Goal: Task Accomplishment & Management: Manage account settings

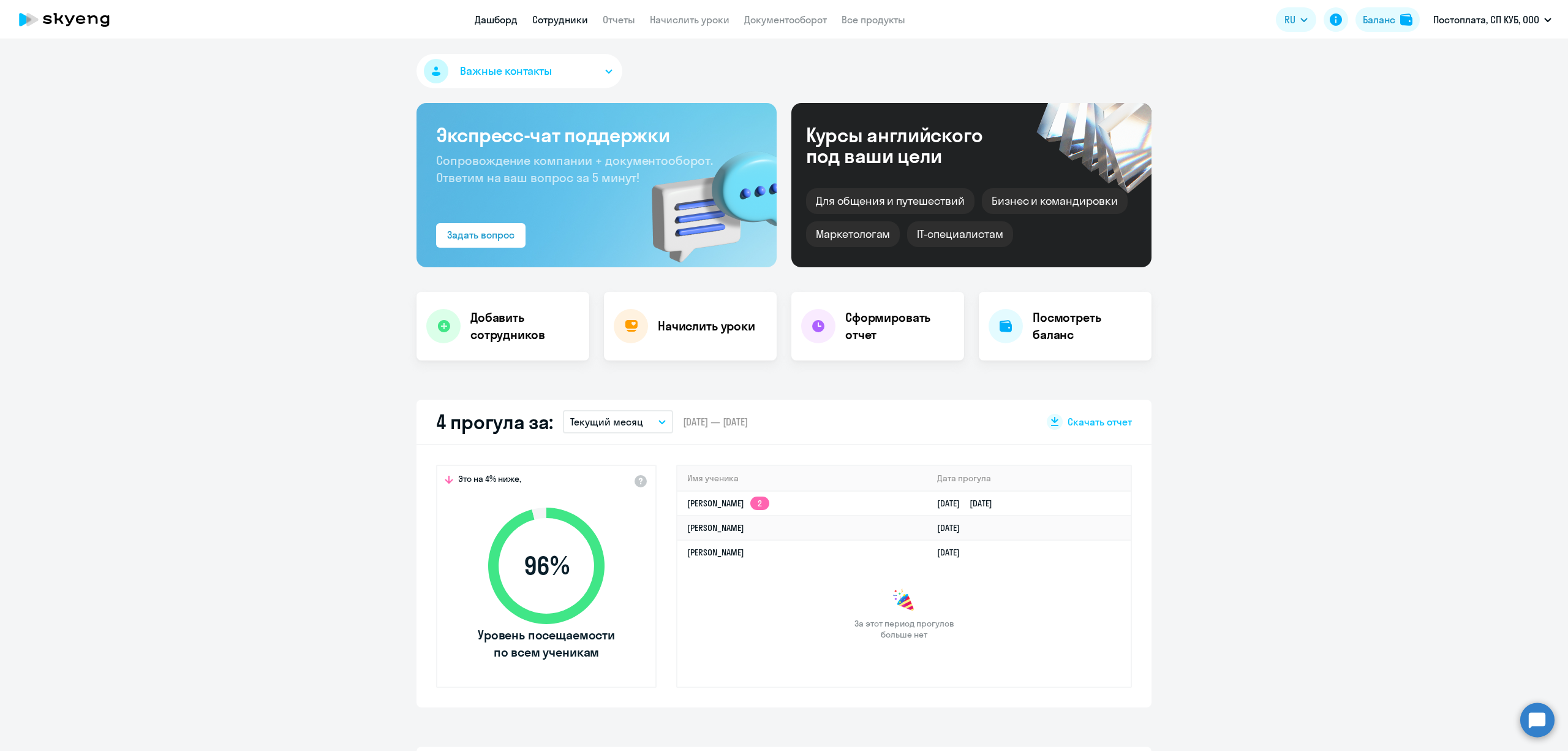
click at [559, 22] on link "Сотрудники" at bounding box center [561, 20] width 56 height 12
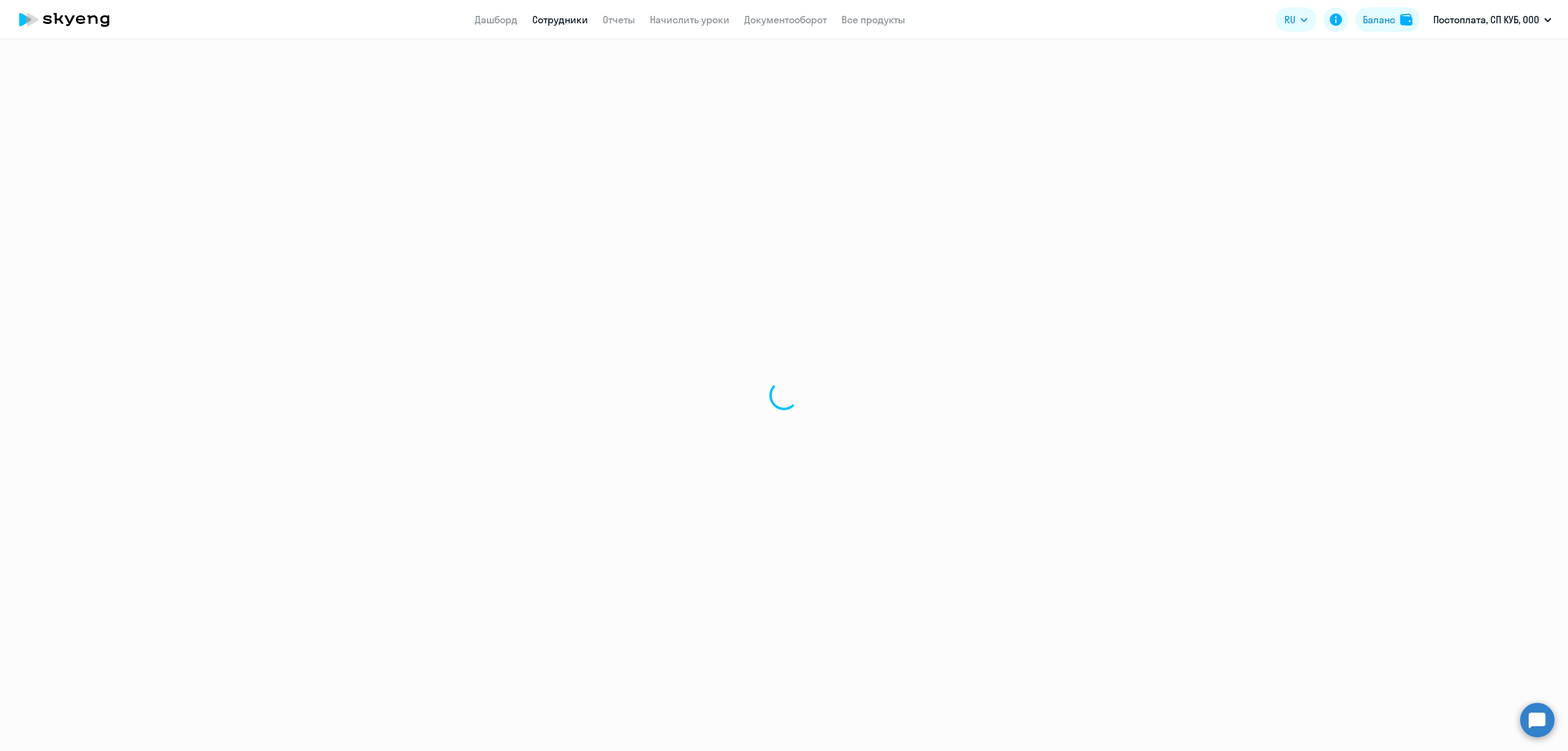
select select "30"
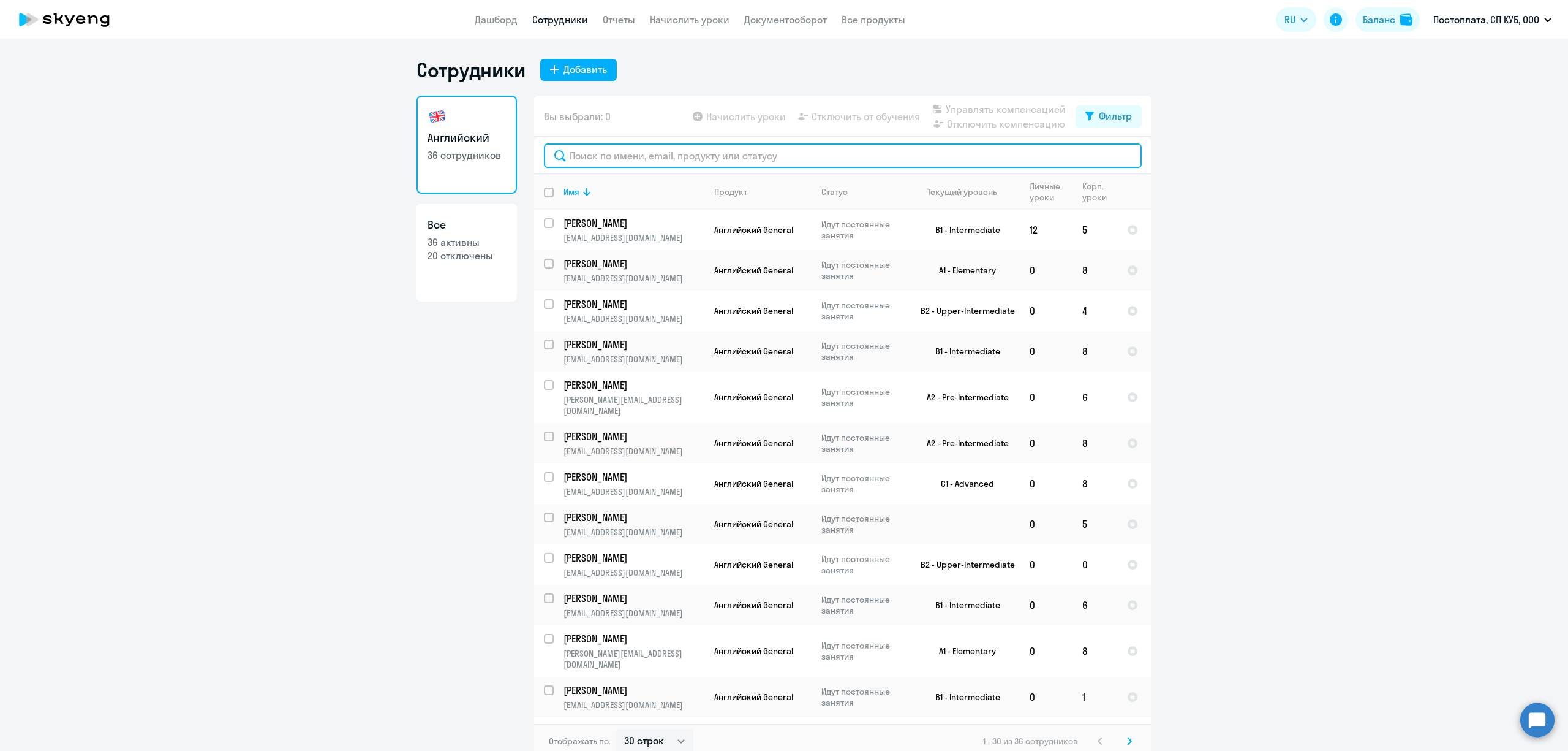
click at [741, 150] on input "text" at bounding box center [842, 156] width 598 height 25
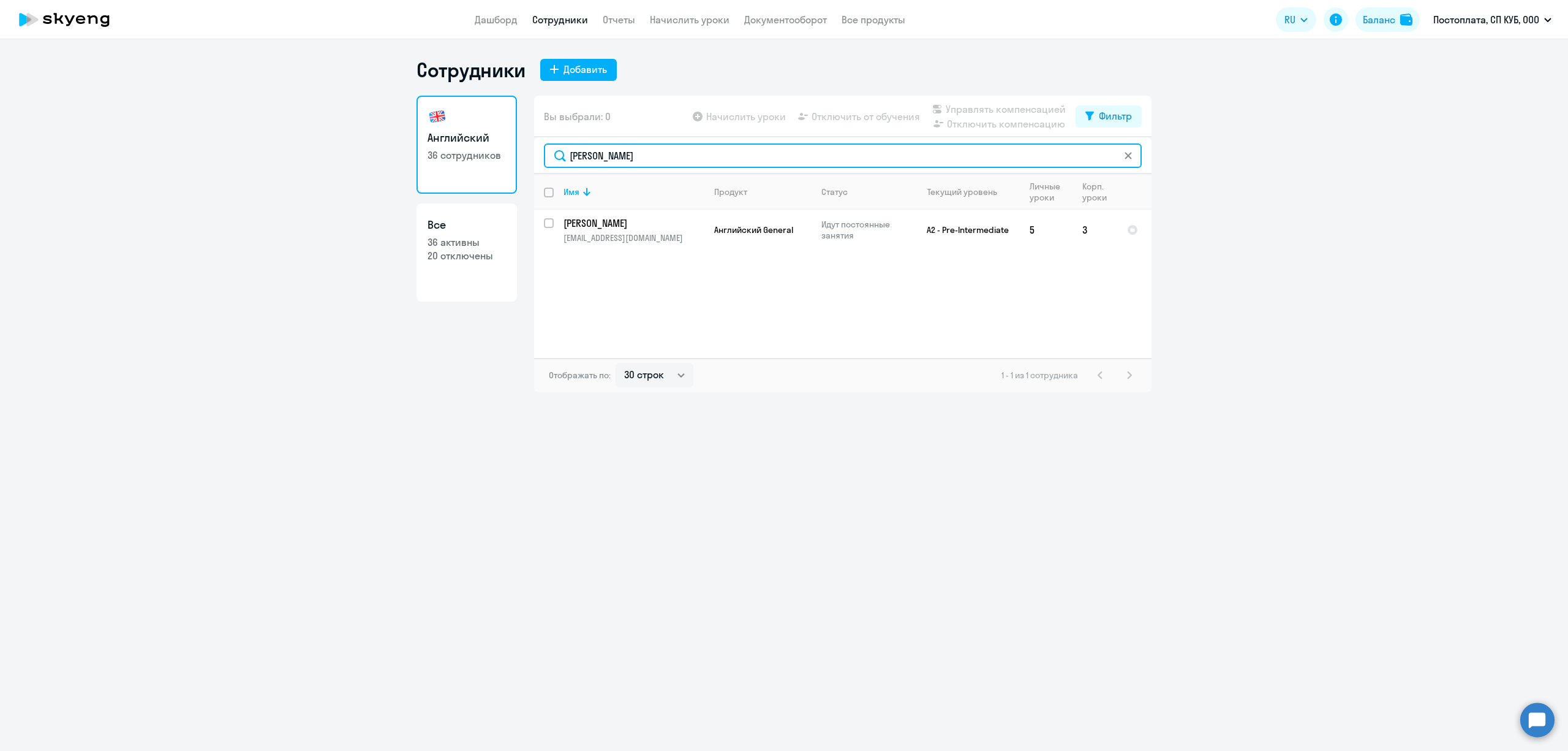
type input "[PERSON_NAME]"
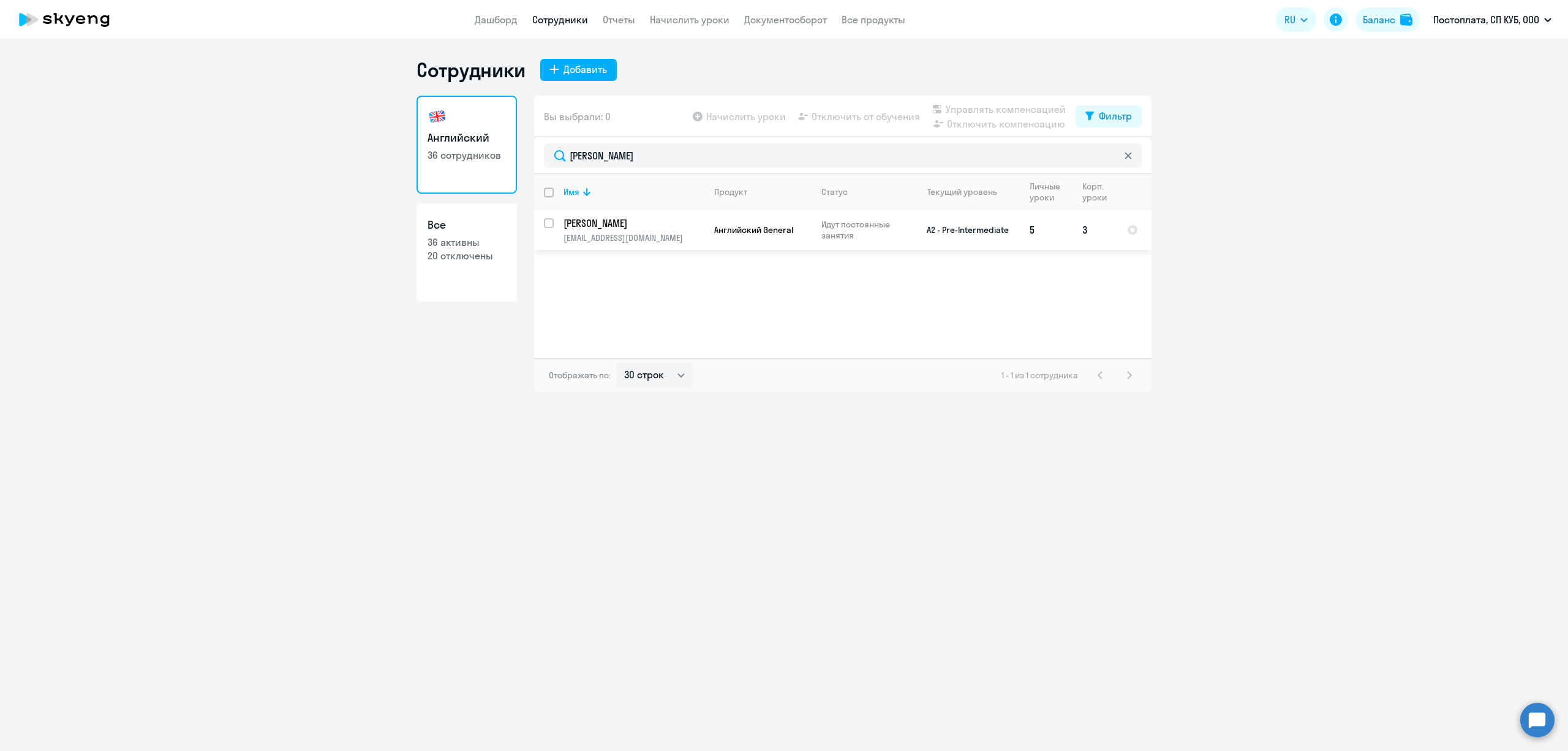
click at [630, 243] on p "[EMAIL_ADDRESS][DOMAIN_NAME]" at bounding box center [634, 238] width 140 height 11
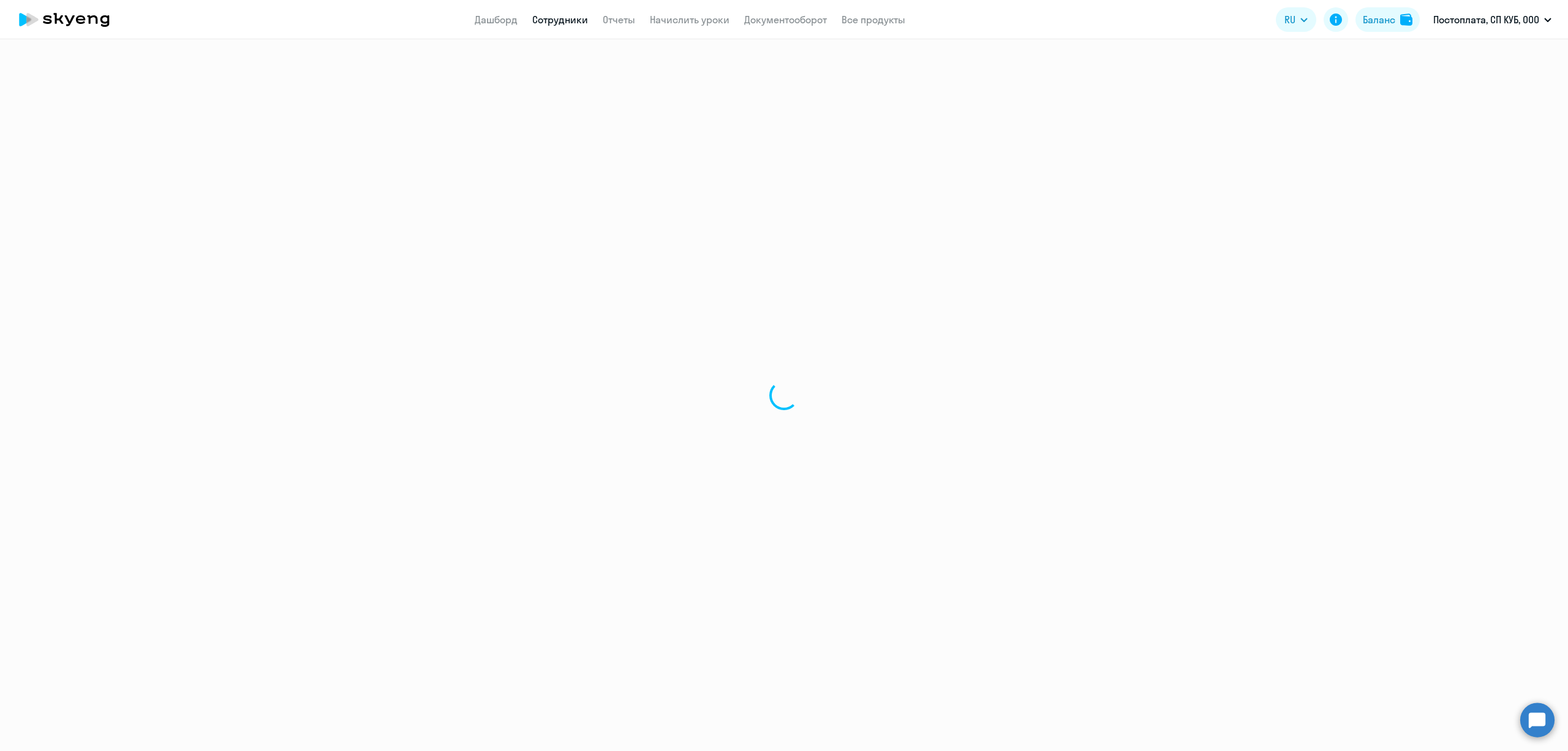
select select "english"
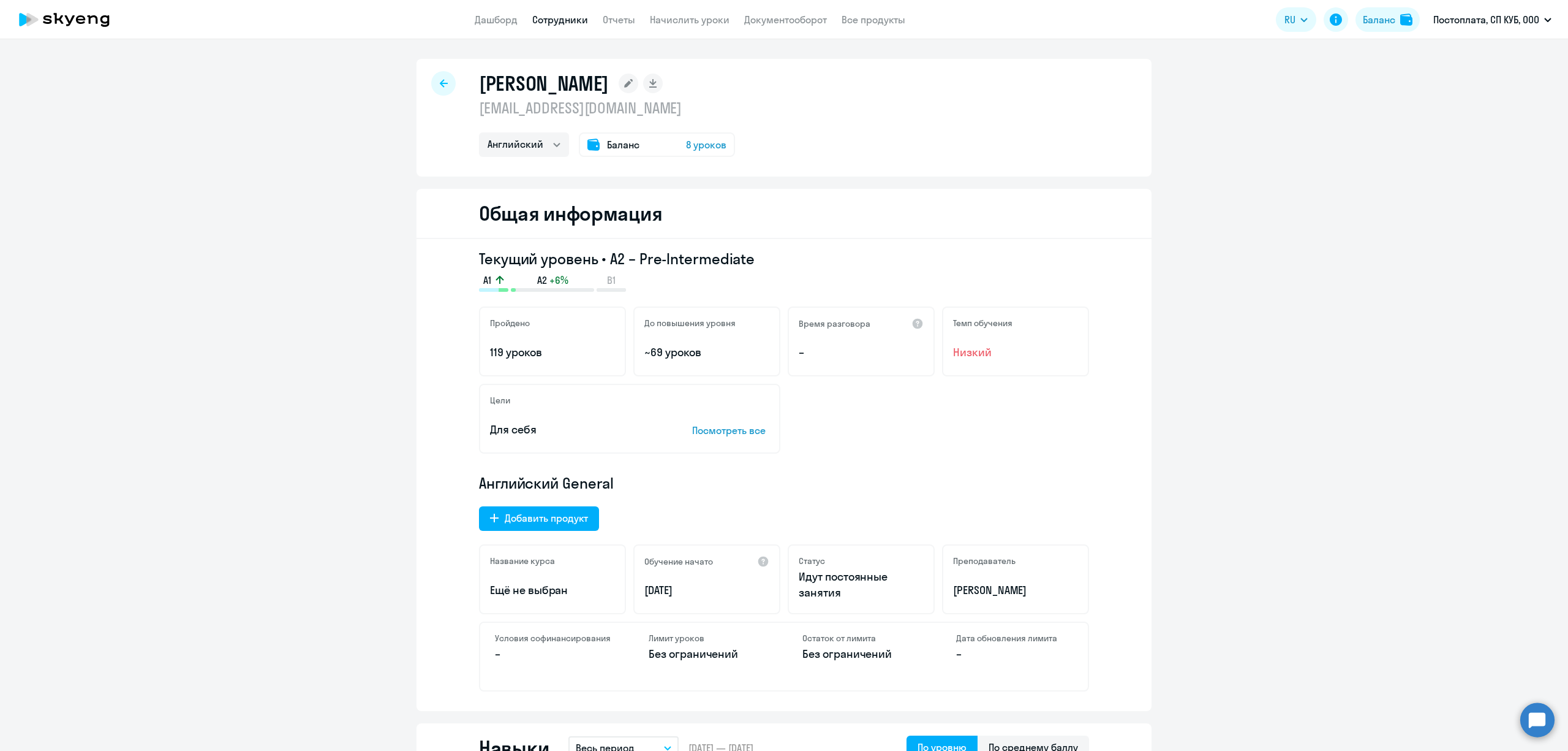
click at [607, 148] on span "Баланс" at bounding box center [623, 144] width 33 height 15
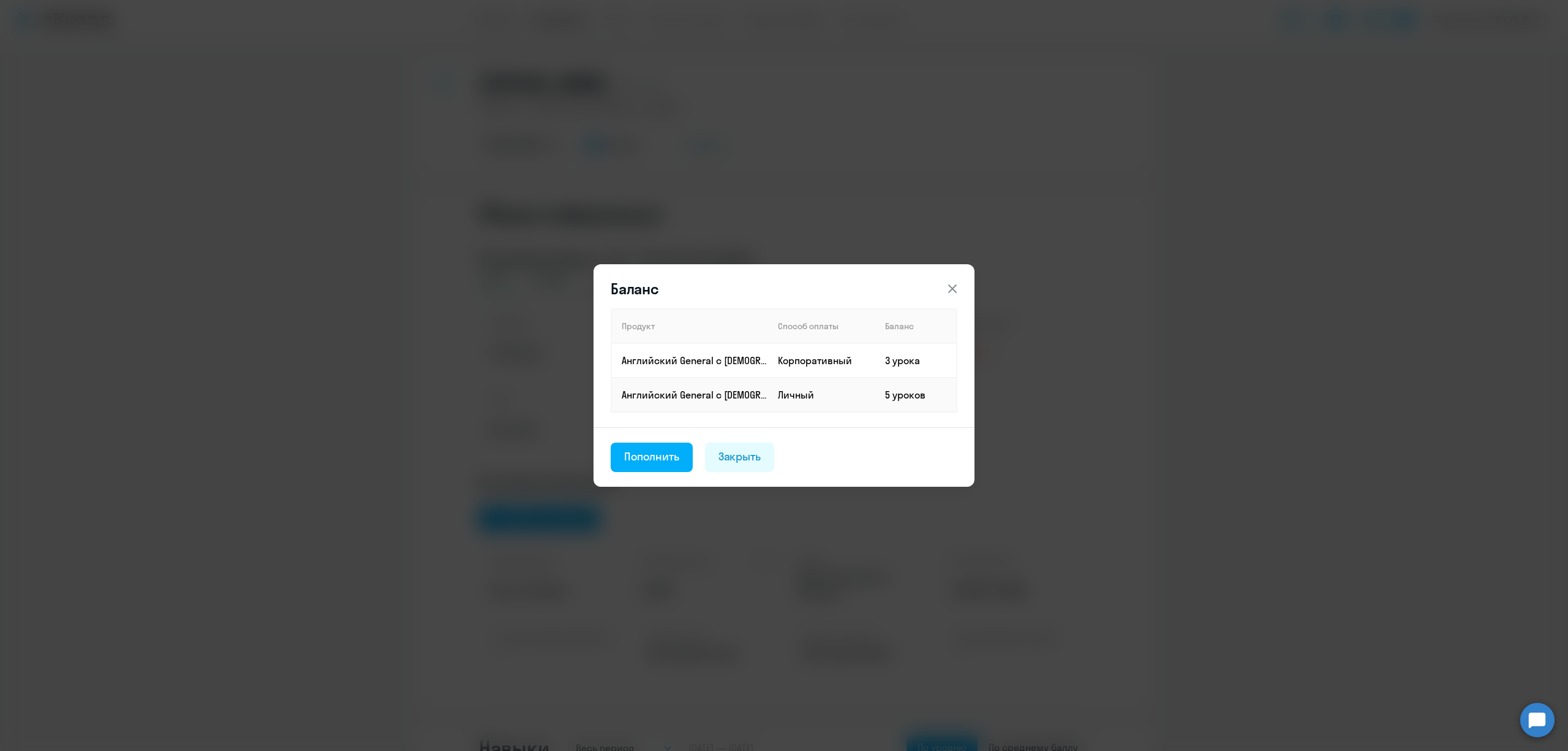
click at [953, 279] on button at bounding box center [953, 289] width 25 height 25
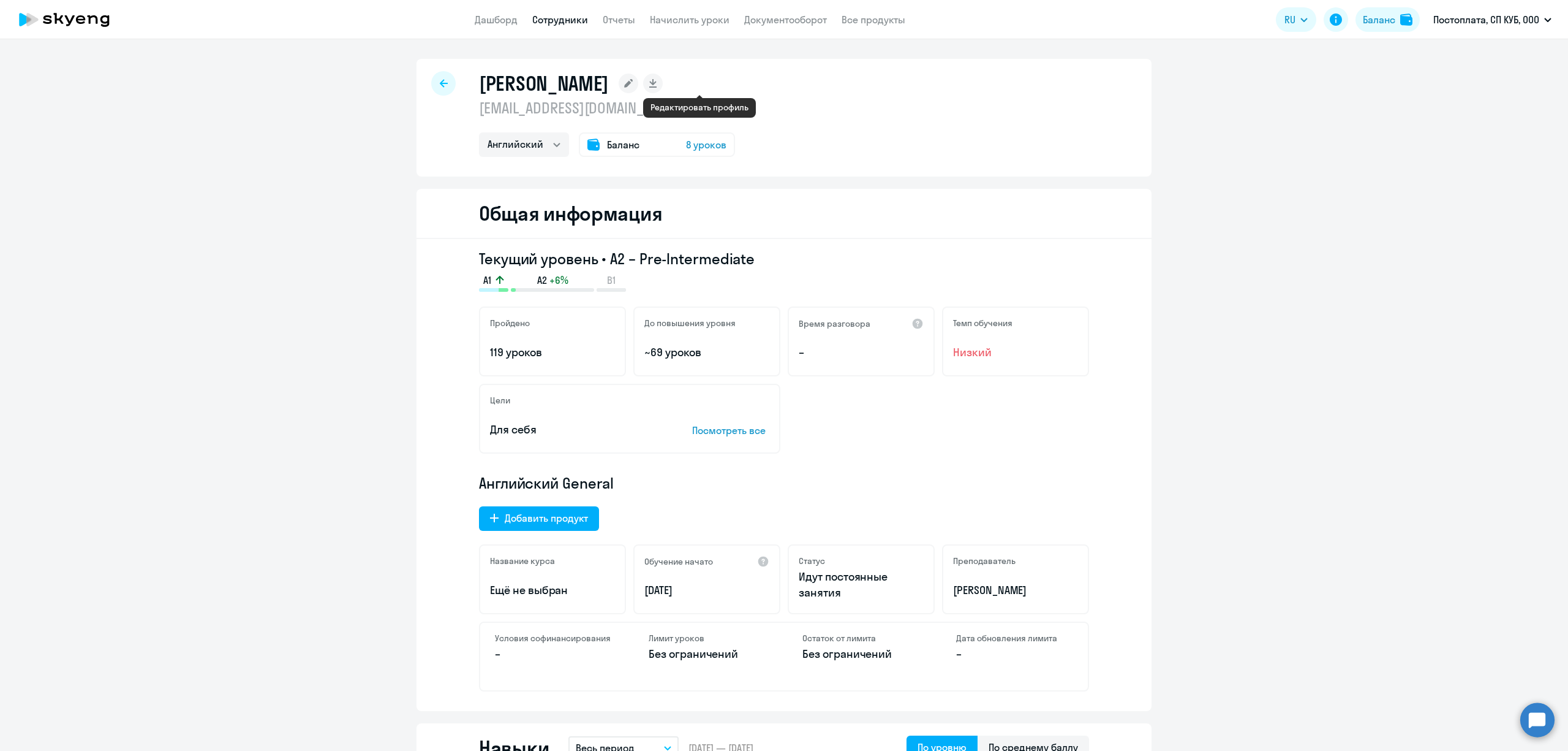
click at [638, 86] on rect at bounding box center [628, 83] width 20 height 20
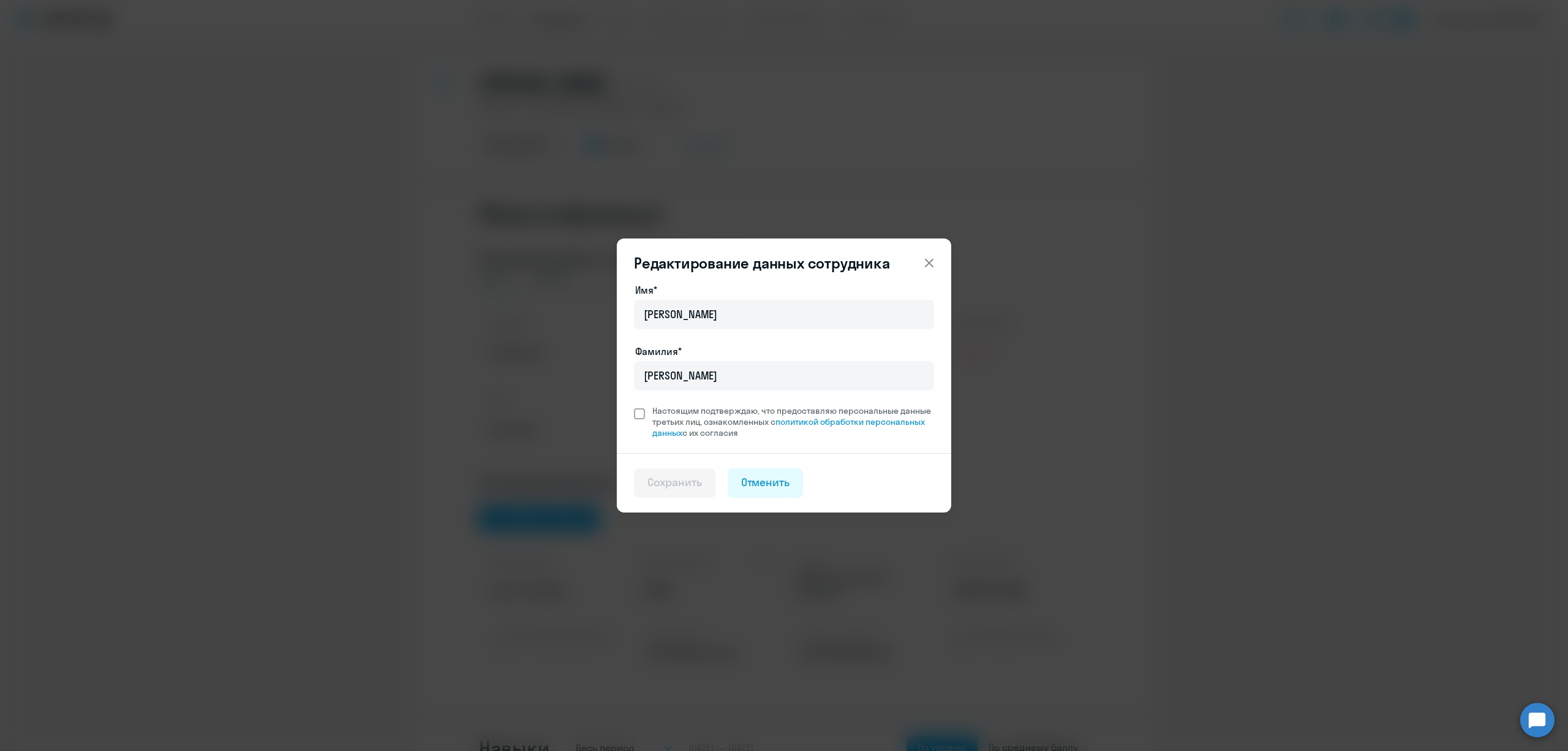
click at [638, 418] on span at bounding box center [639, 413] width 11 height 11
click at [634, 405] on input "Настоящим подтверждаю, что предоставляю персональные данные третьих лиц, ознако…" at bounding box center [633, 405] width 1 height 1
checkbox input "true"
click at [702, 484] on button "Сохранить" at bounding box center [674, 483] width 81 height 29
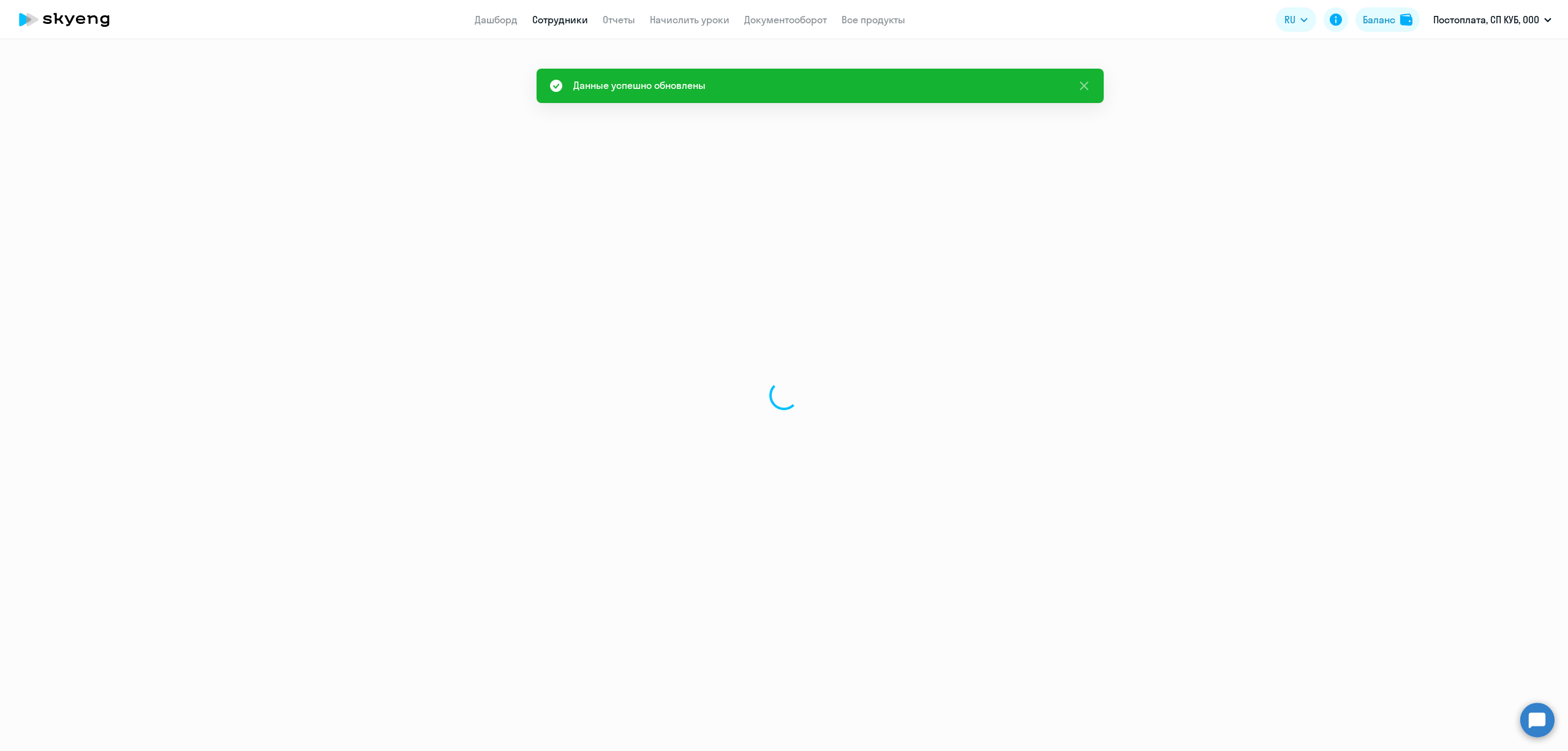
select select "english"
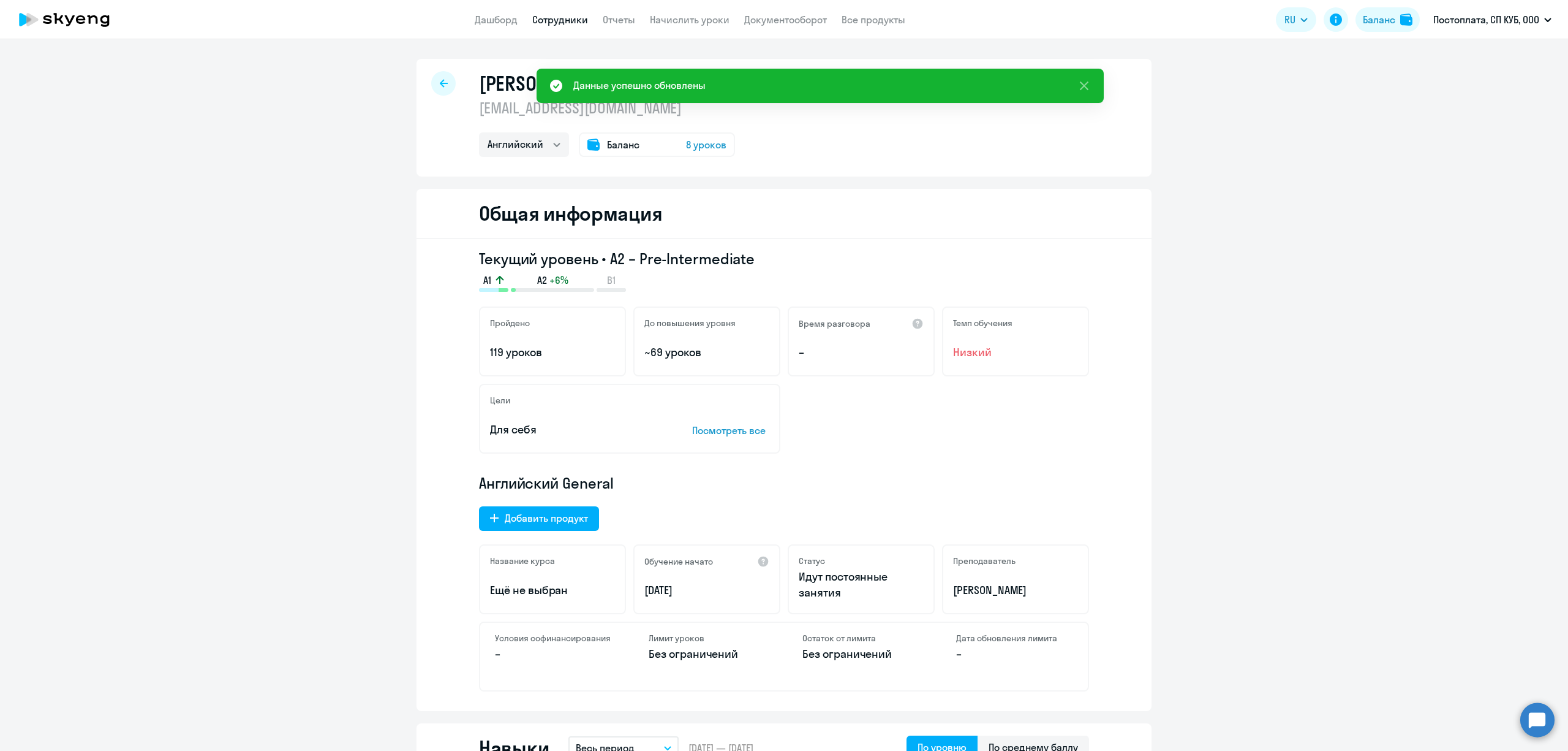
click at [699, 147] on span "8 уроков" at bounding box center [706, 144] width 40 height 15
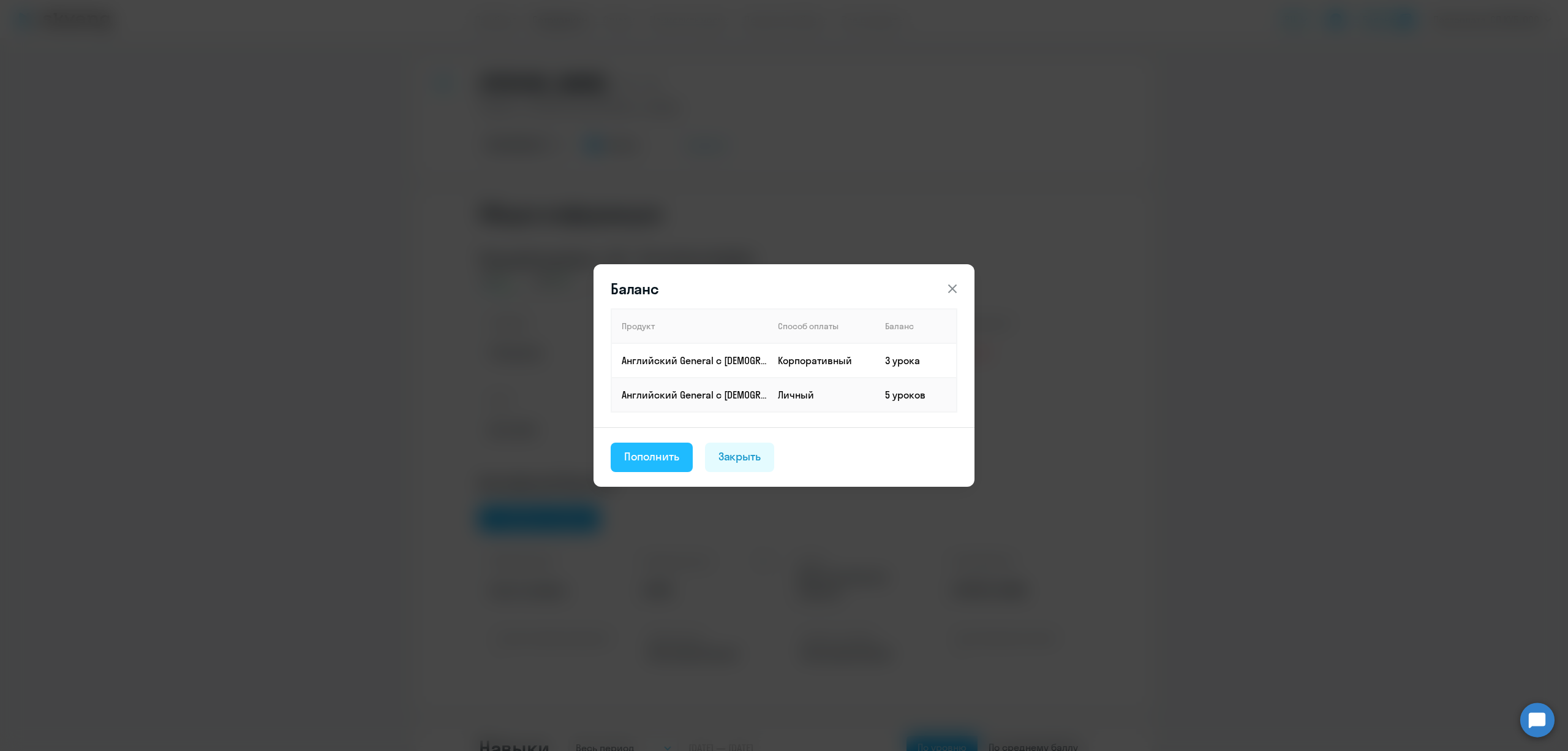
click at [659, 448] on div "Пополнить" at bounding box center [652, 456] width 55 height 16
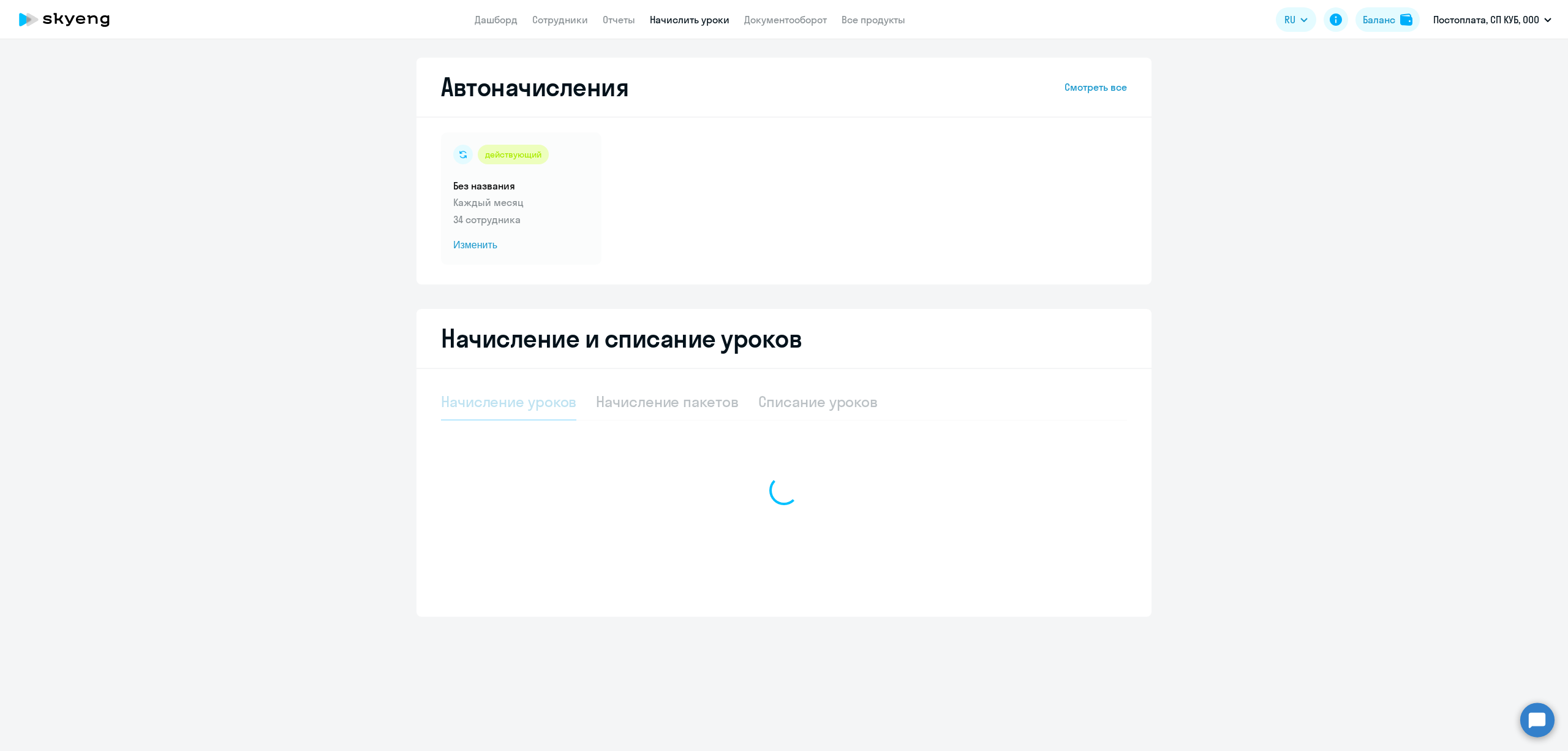
select select "10"
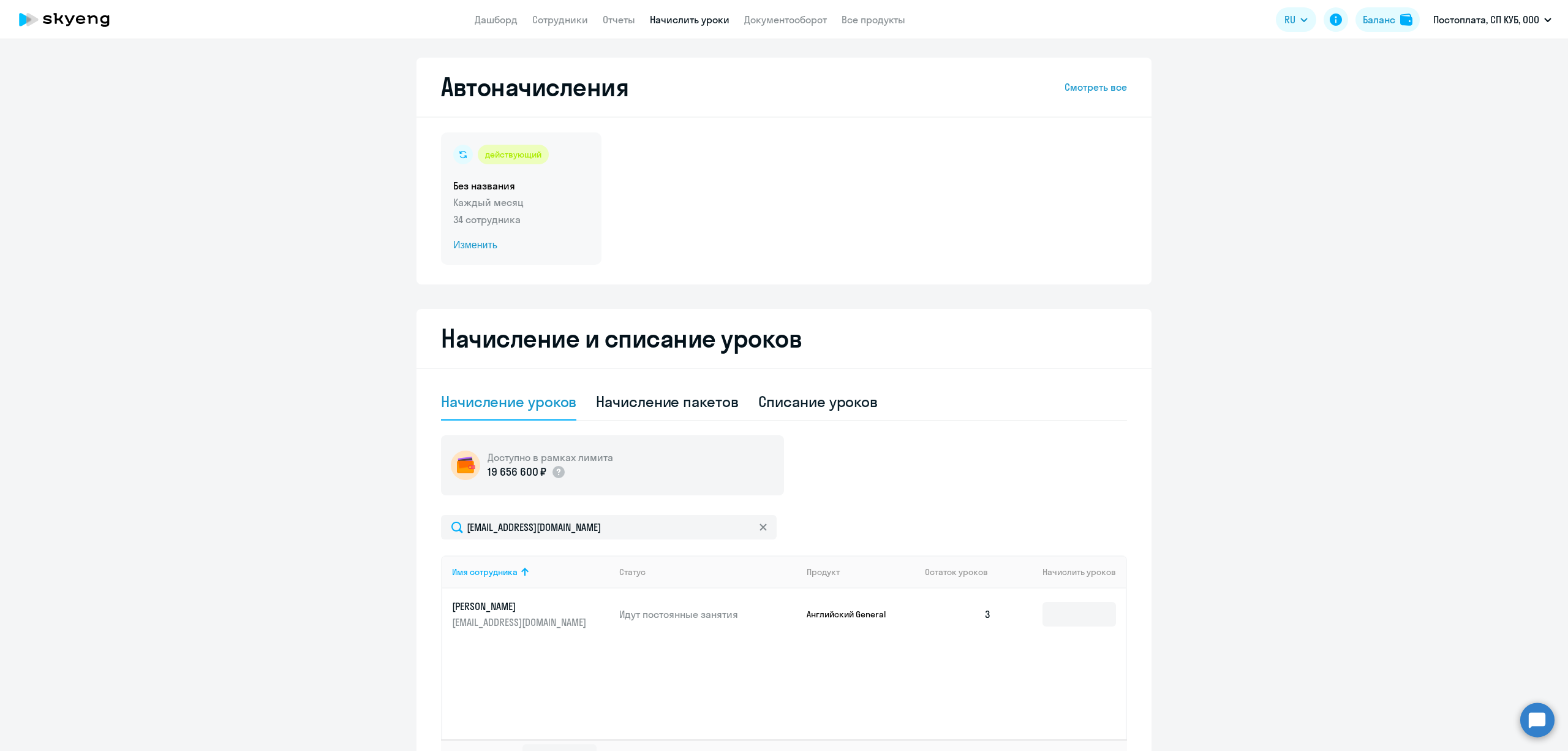
click at [490, 219] on p "34 сотрудника" at bounding box center [521, 219] width 136 height 15
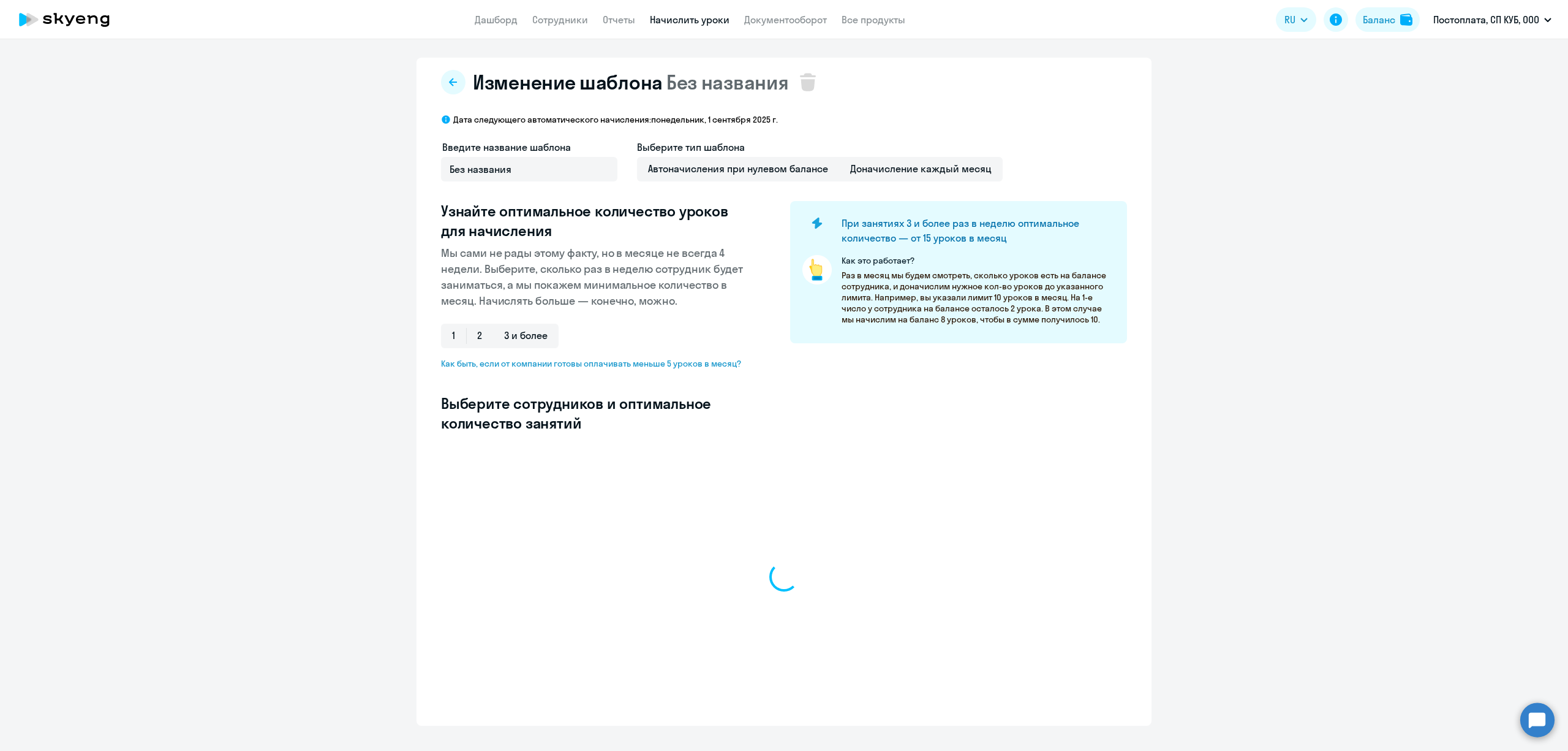
select select "10"
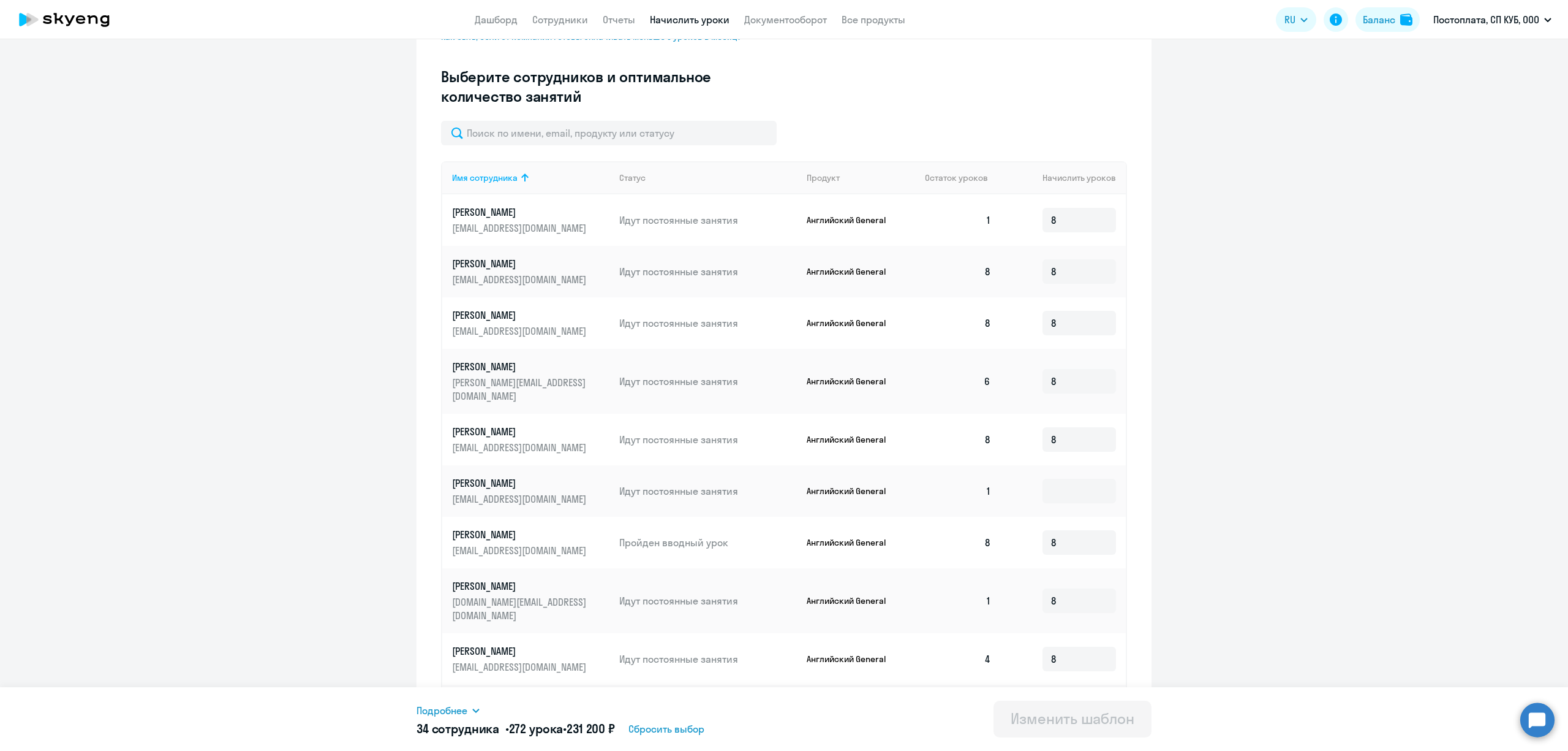
scroll to position [388, 0]
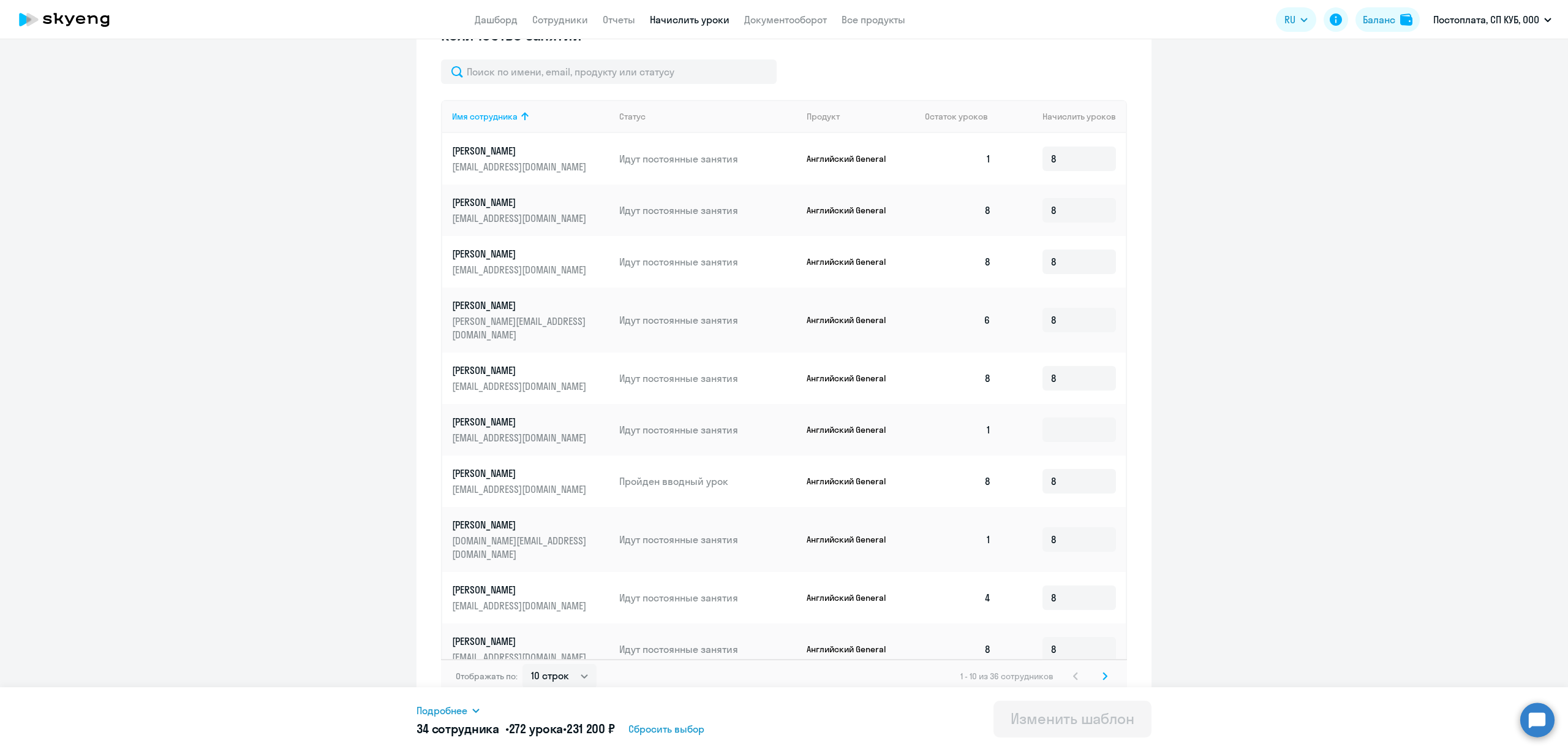
click at [1098, 670] on svg-icon at bounding box center [1105, 676] width 15 height 15
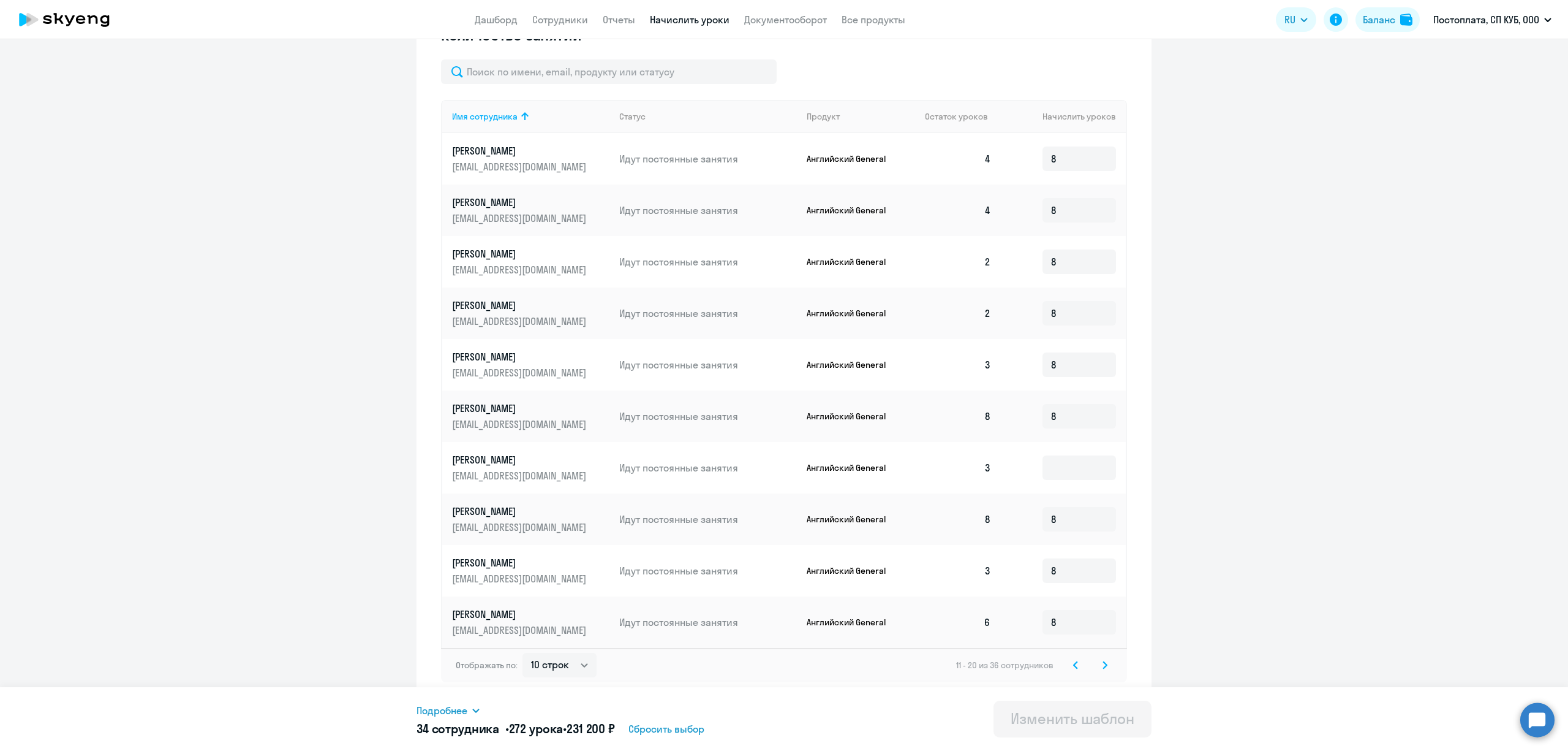
click at [467, 354] on p "[PERSON_NAME]" at bounding box center [520, 357] width 137 height 14
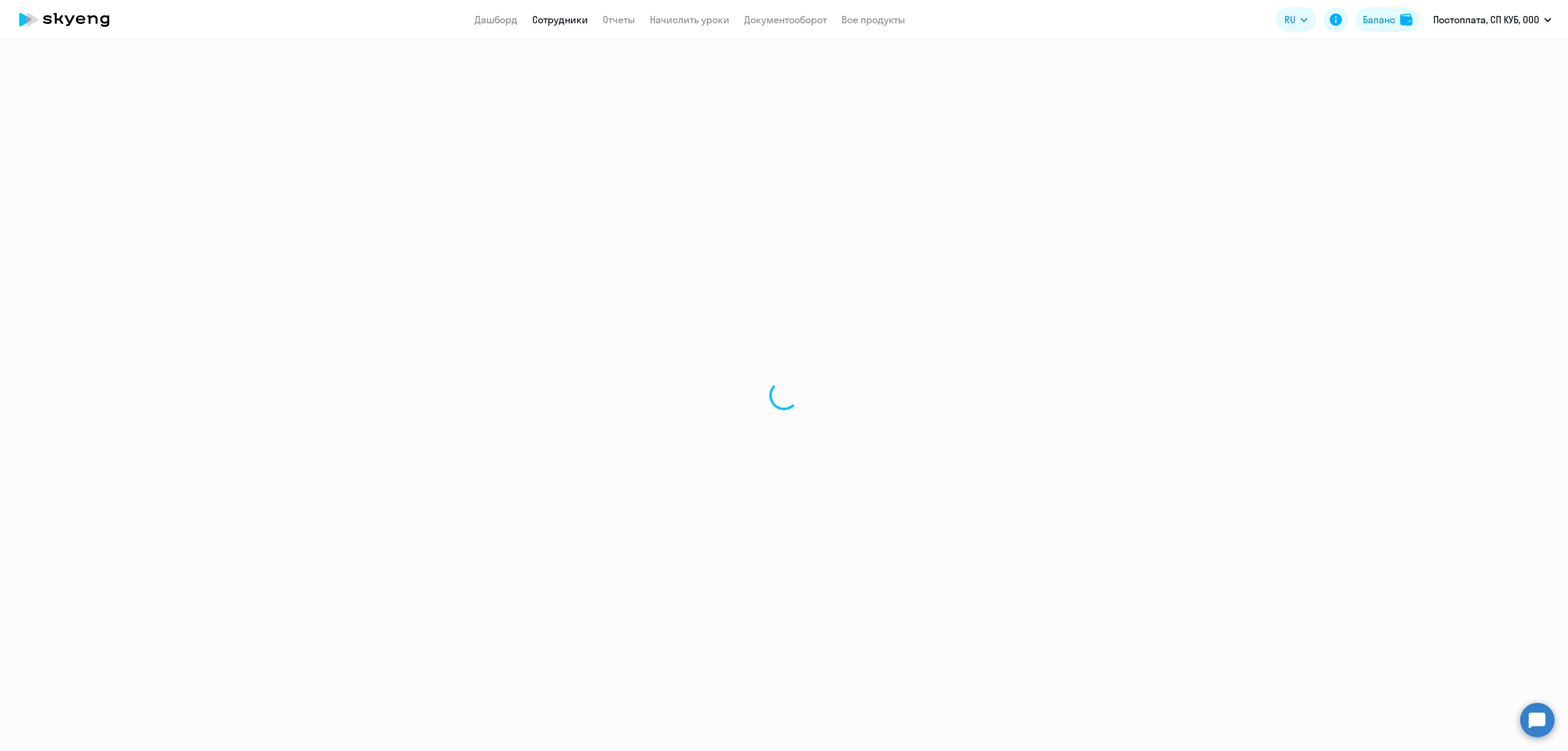
select select "english"
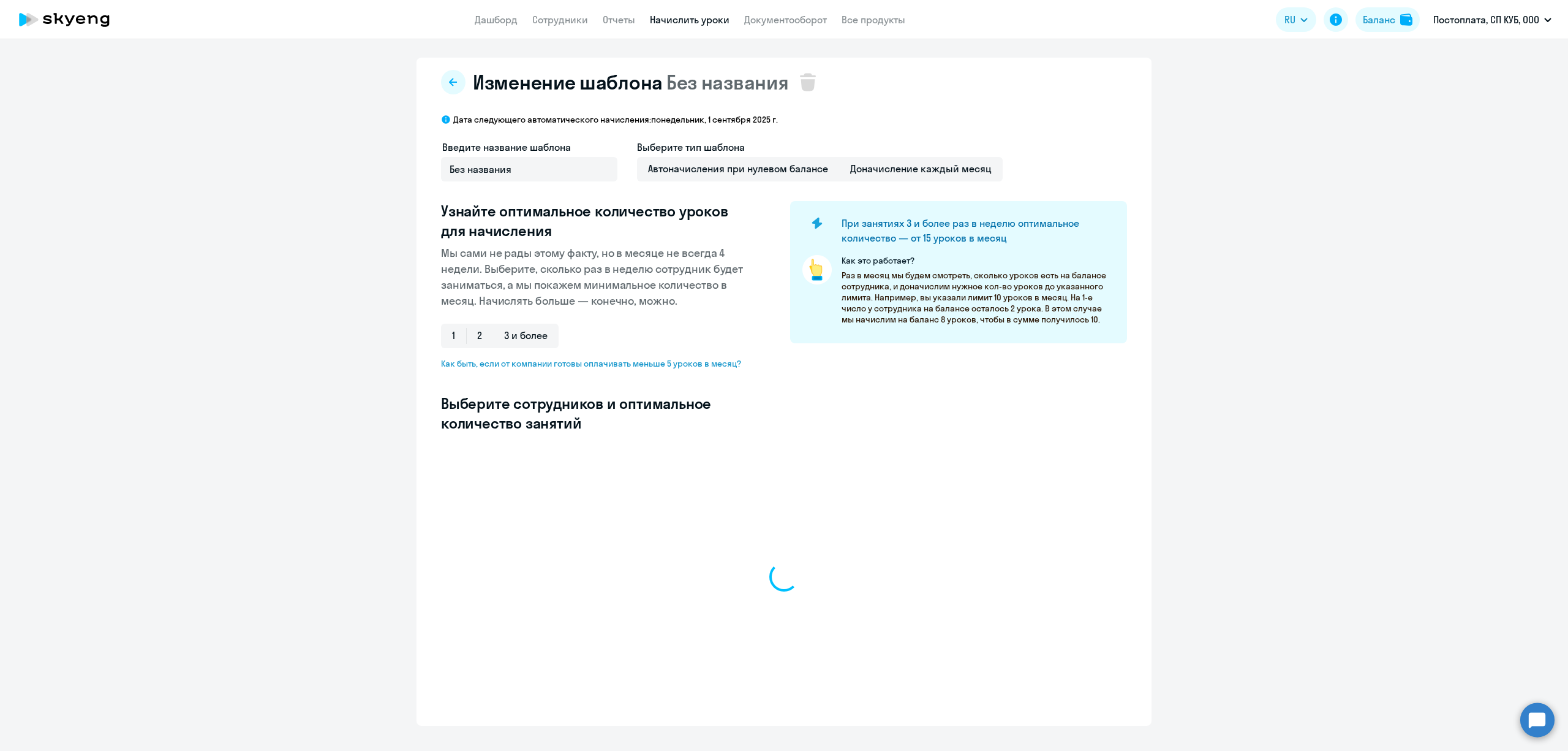
select select "10"
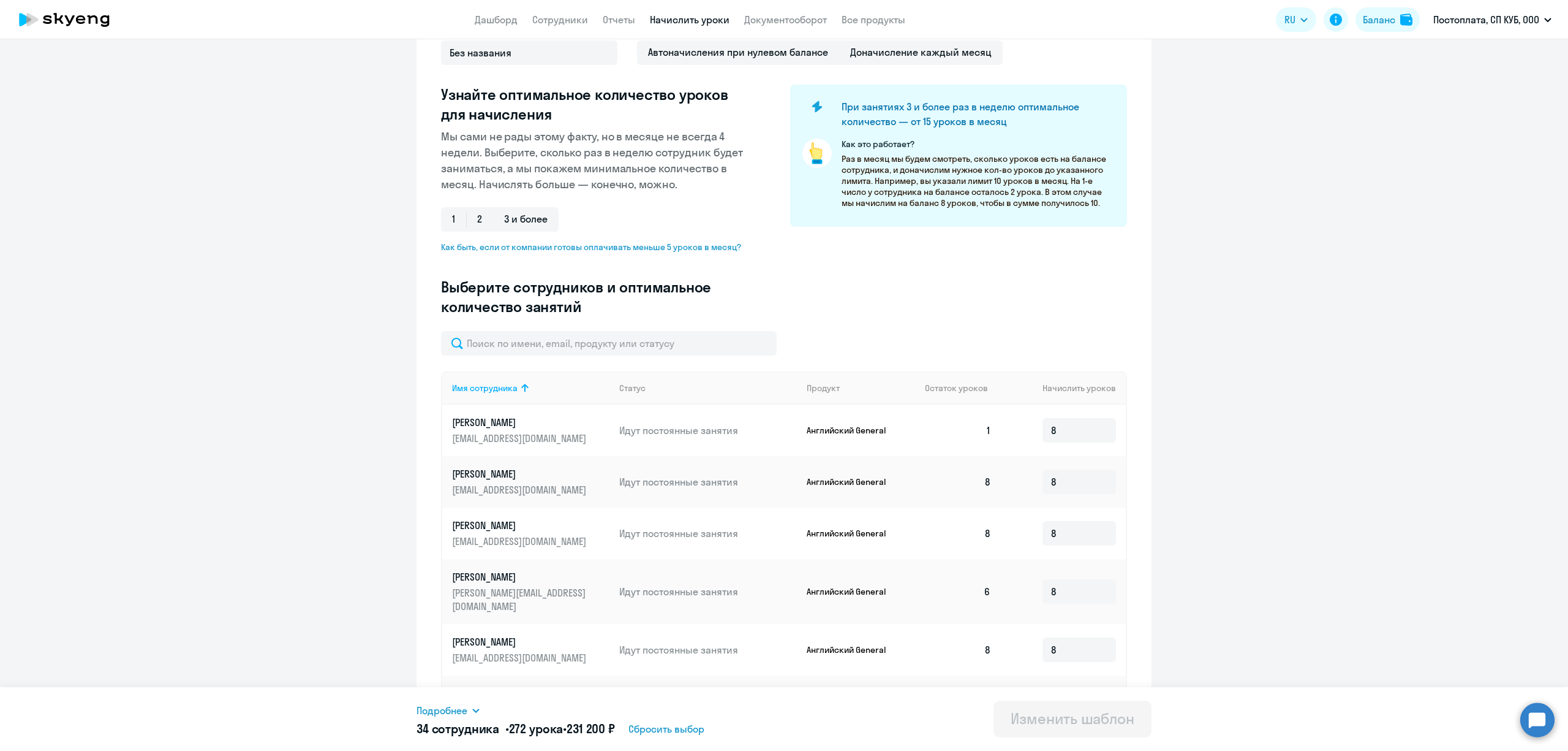
scroll to position [81, 0]
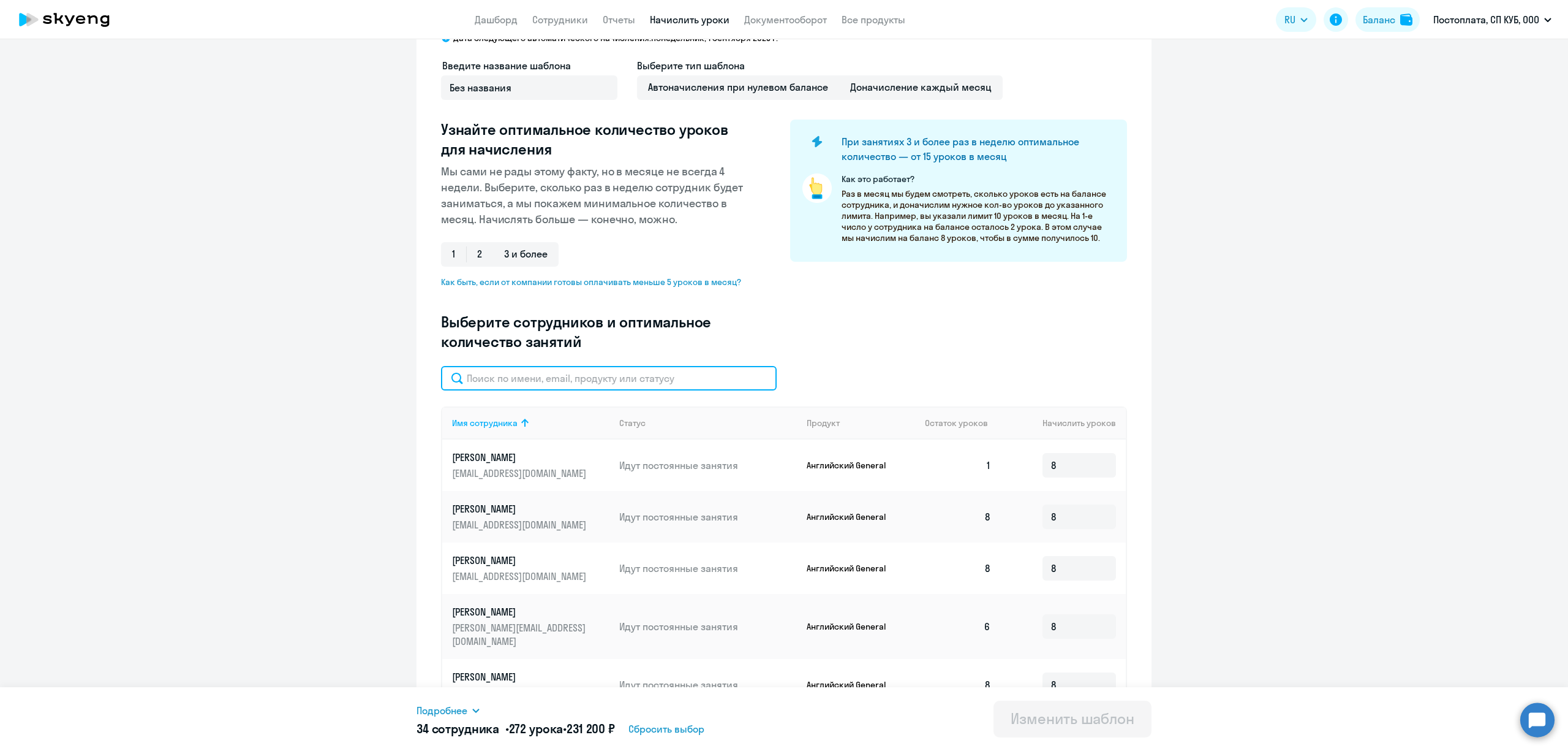
click at [563, 381] on input "text" at bounding box center [609, 378] width 336 height 25
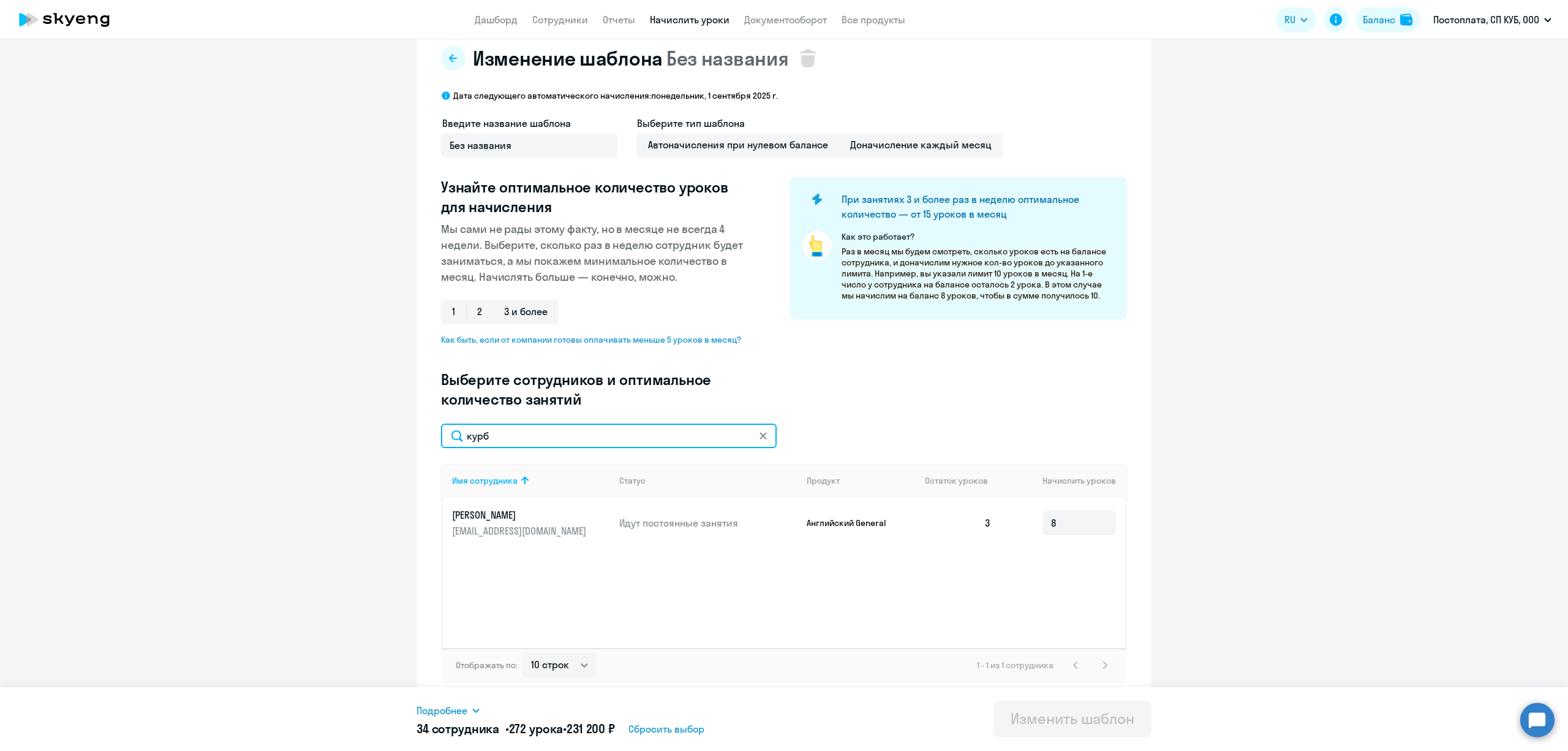
scroll to position [23, 0]
type input "курб"
click at [978, 521] on td "3" at bounding box center [958, 523] width 86 height 51
click at [819, 518] on p "Английский General" at bounding box center [853, 523] width 92 height 11
click at [472, 703] on div "Подробнее" at bounding box center [595, 710] width 356 height 15
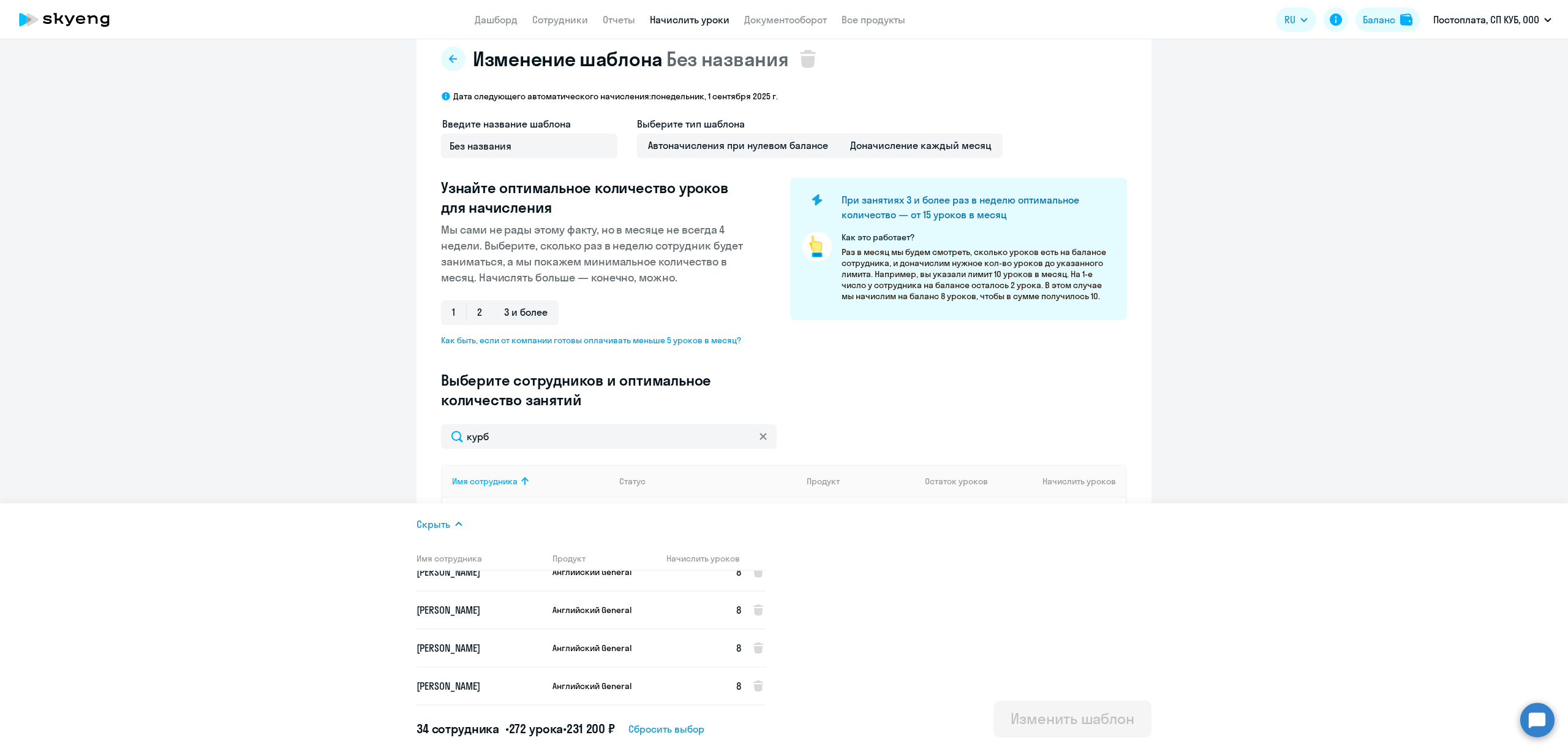
scroll to position [327, 0]
click at [755, 681] on icon at bounding box center [758, 680] width 10 height 11
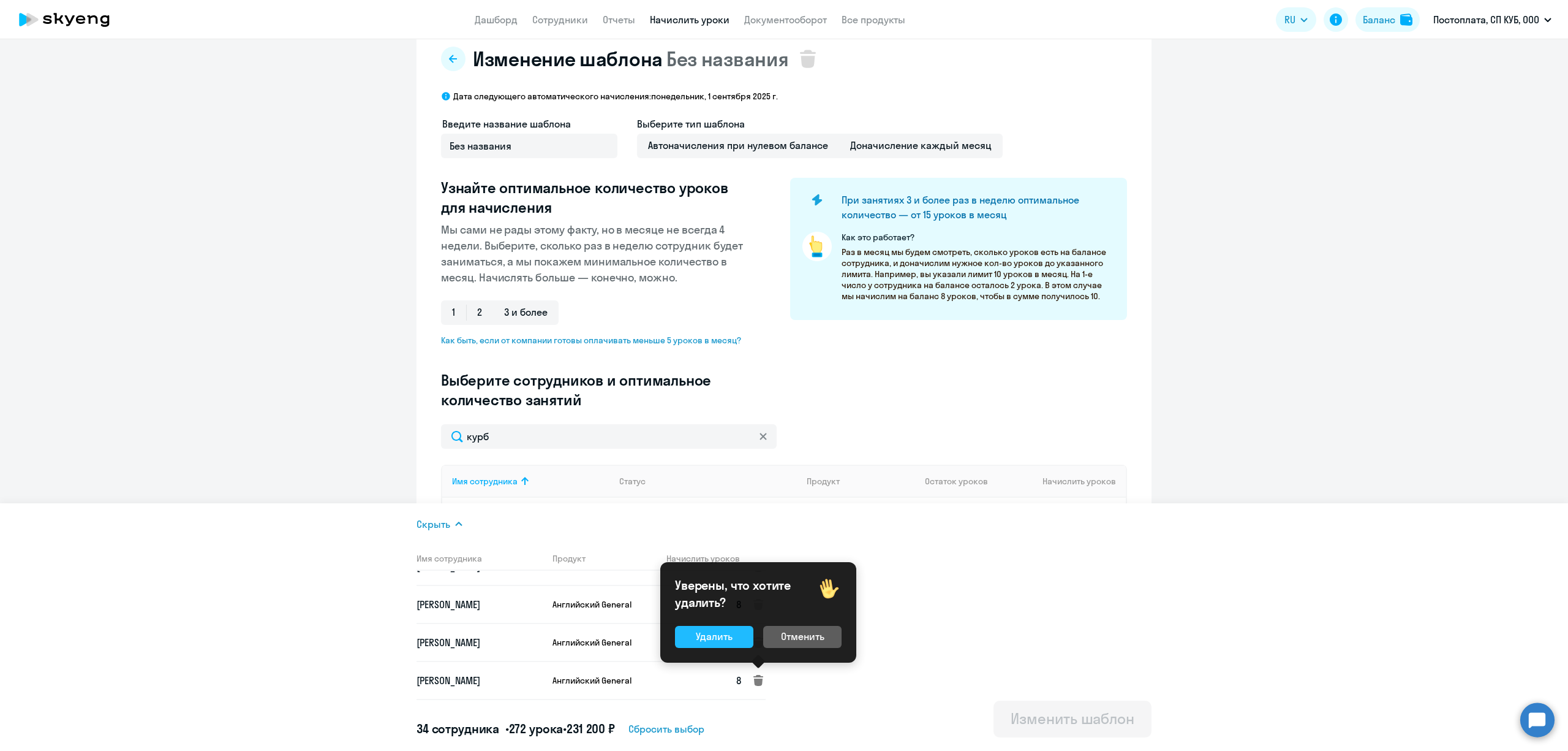
click at [737, 635] on button "Удалить" at bounding box center [714, 637] width 79 height 22
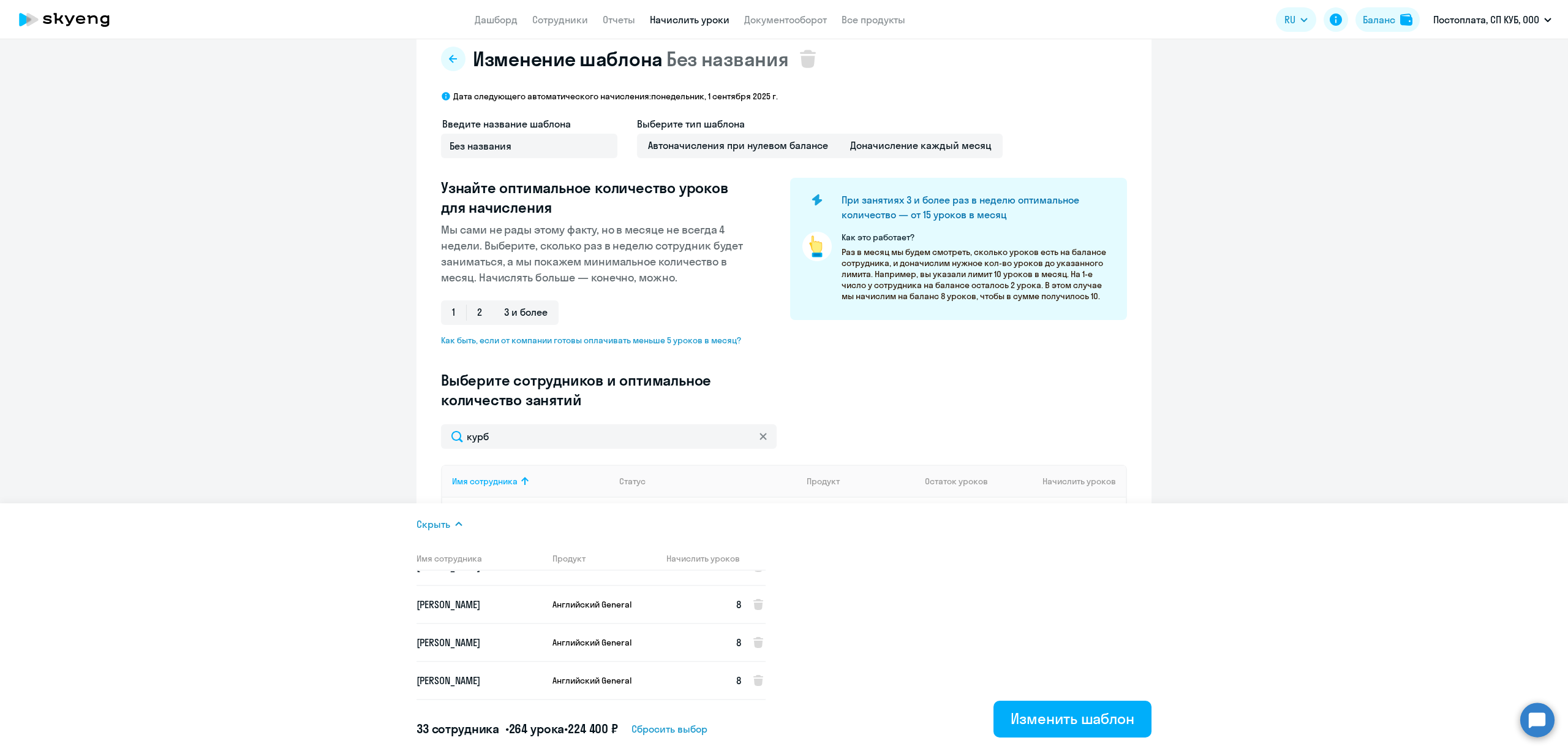
click at [1418, 292] on ng-component "Изменение шаблона Без названия Дата следующего автоматического начисления: [DAT…" at bounding box center [784, 368] width 1568 height 668
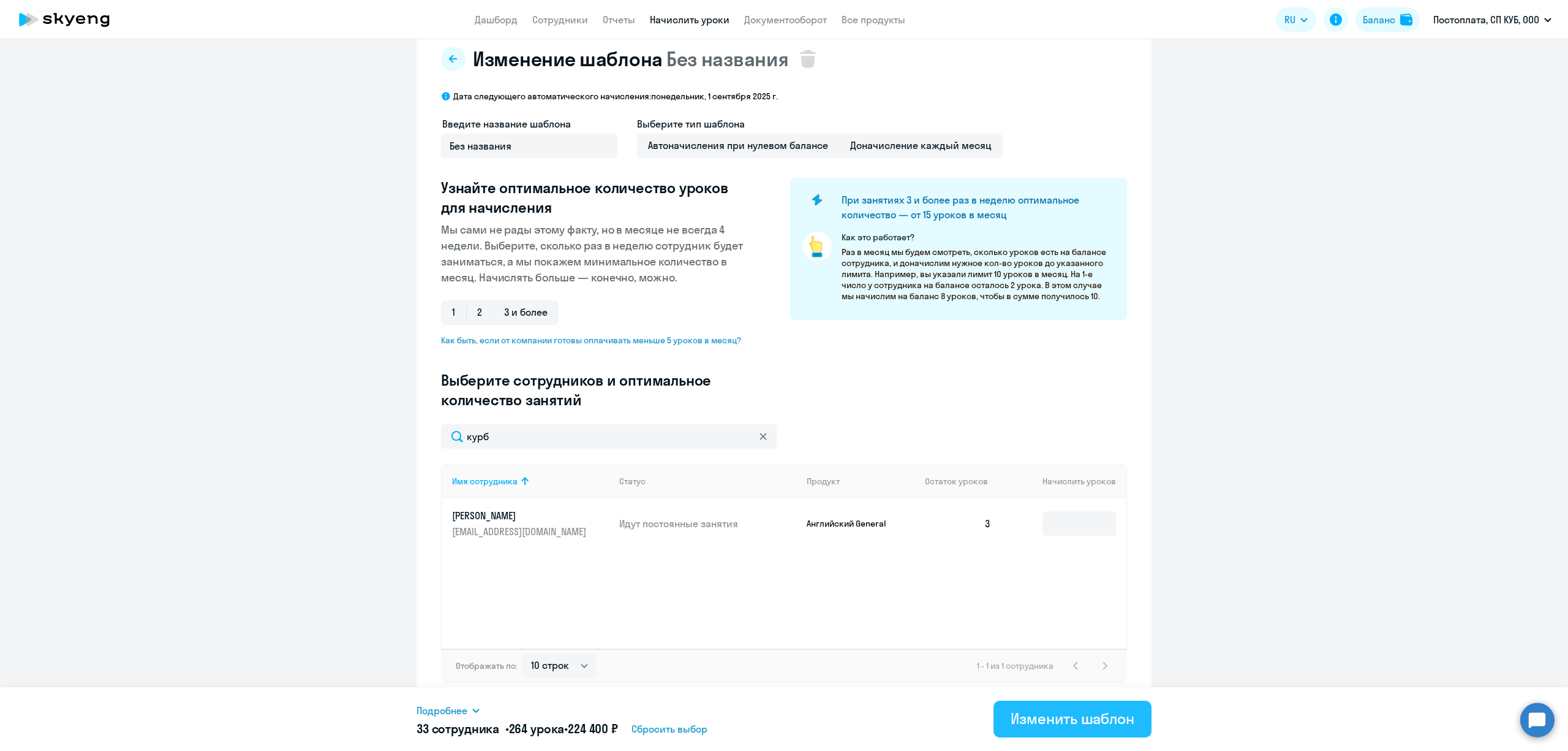
click at [1067, 709] on div "Изменить шаблон" at bounding box center [1072, 718] width 124 height 20
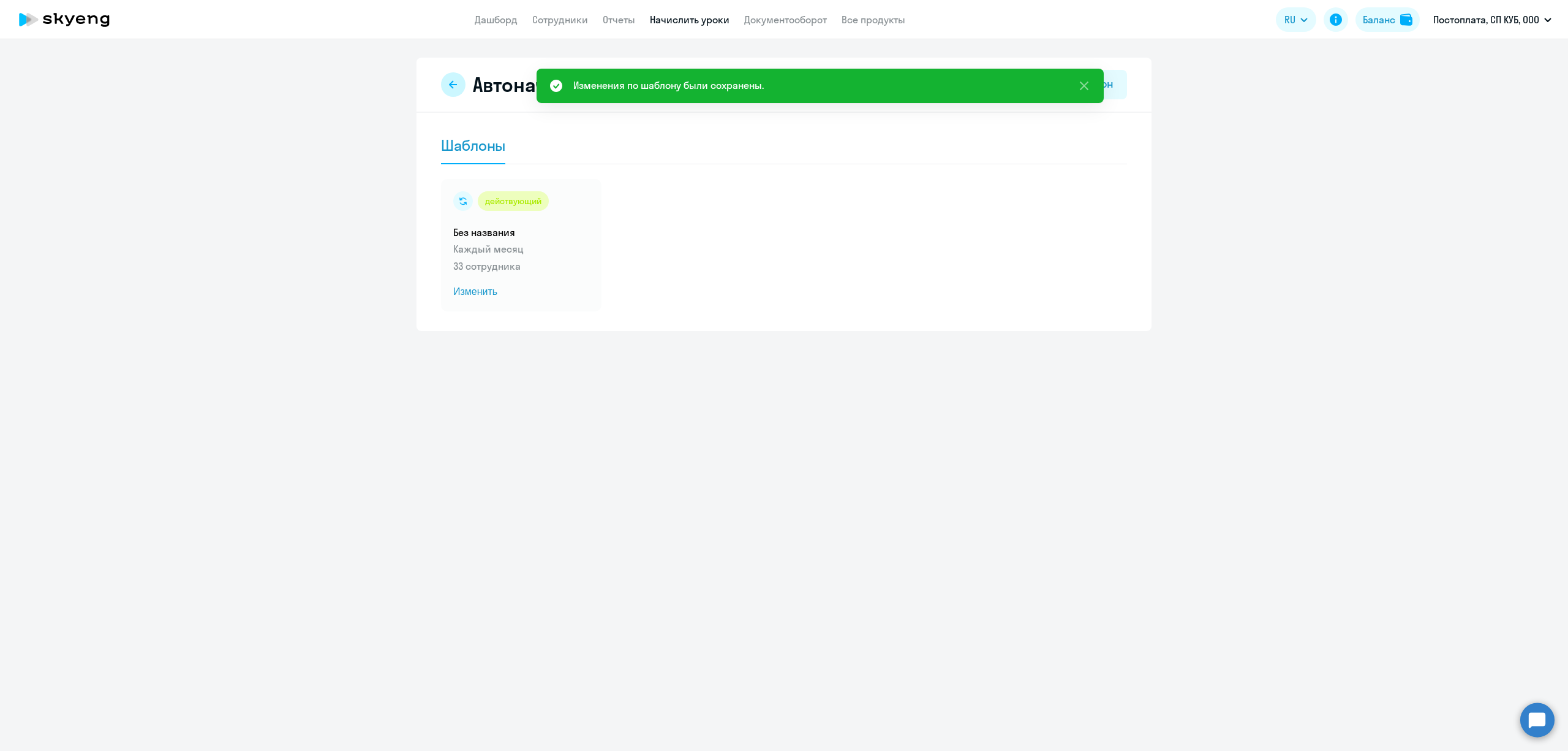
click at [451, 87] on icon at bounding box center [453, 84] width 10 height 10
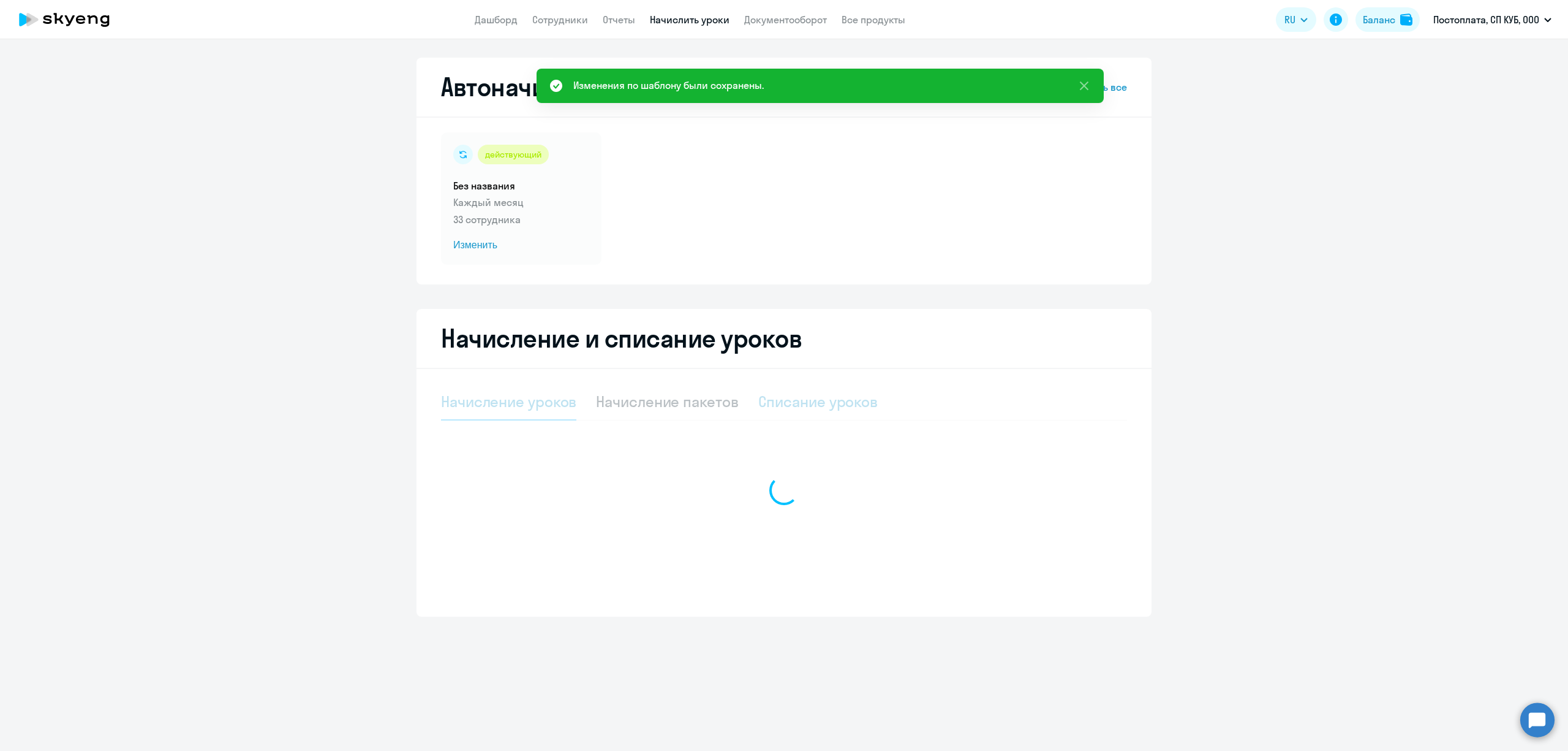
select select "10"
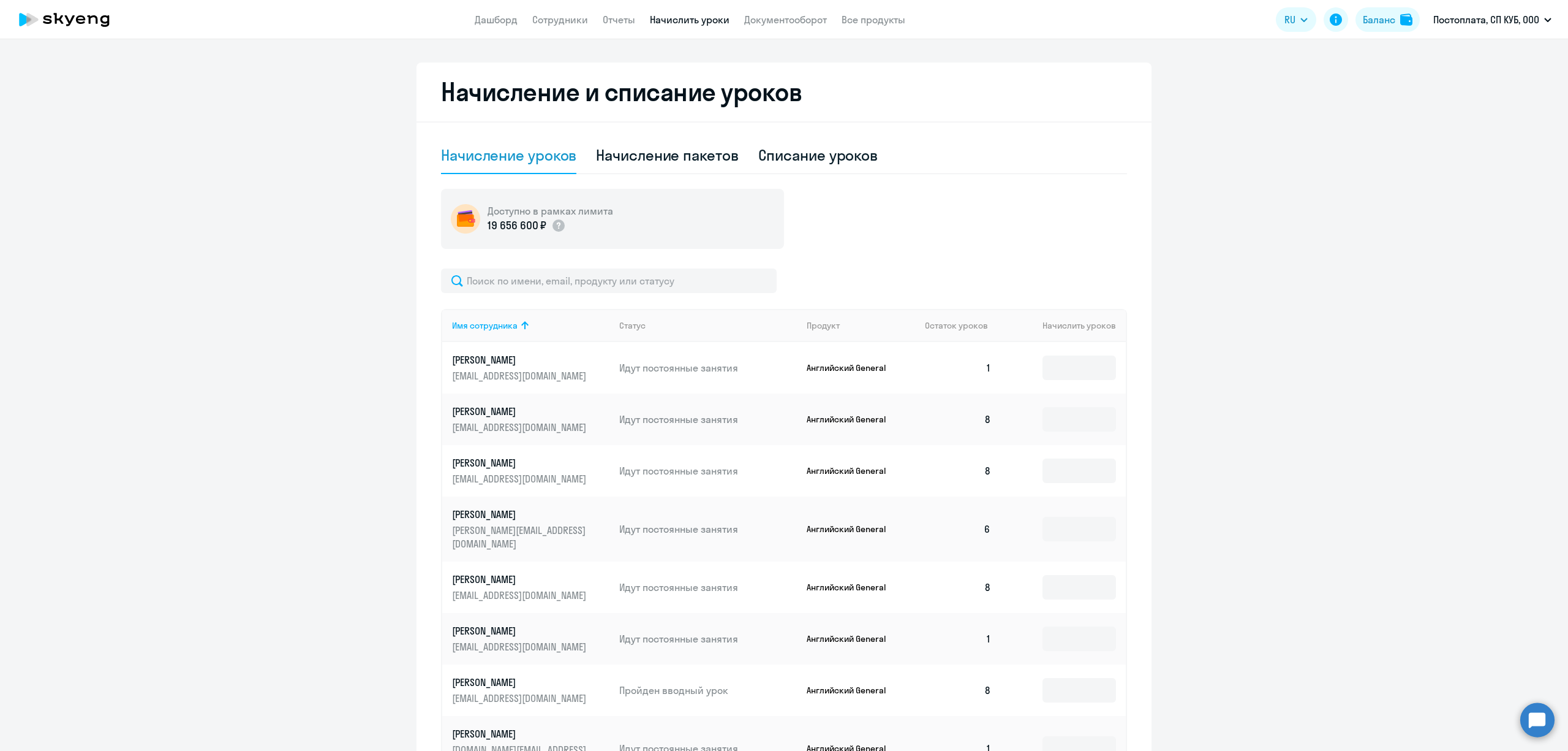
scroll to position [245, 0]
click at [1372, 322] on ng-component "Автоначисления Смотреть все действующий Без названия Каждый месяц 33 сотрудника…" at bounding box center [784, 368] width 1568 height 1111
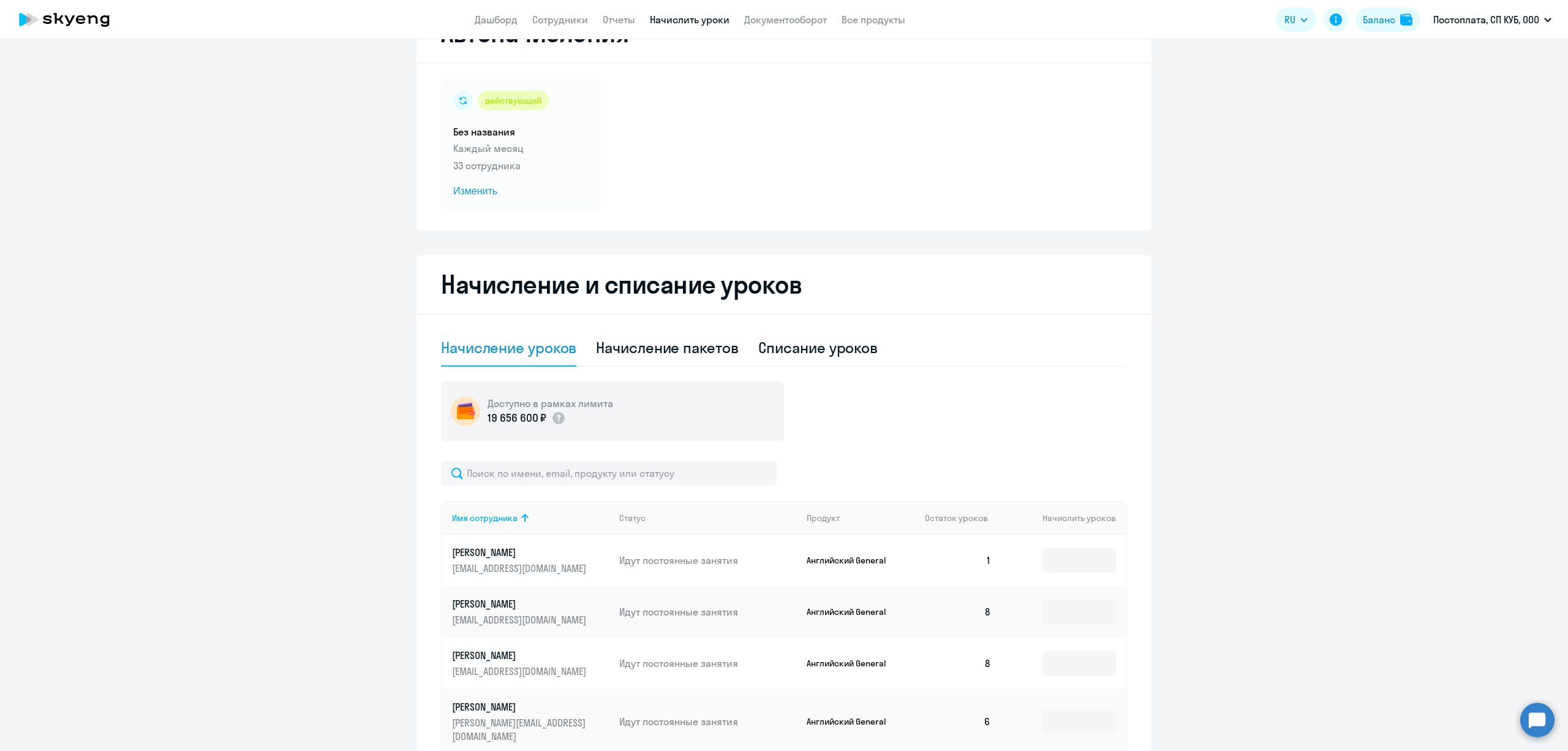
scroll to position [0, 0]
